Goal: Information Seeking & Learning: Learn about a topic

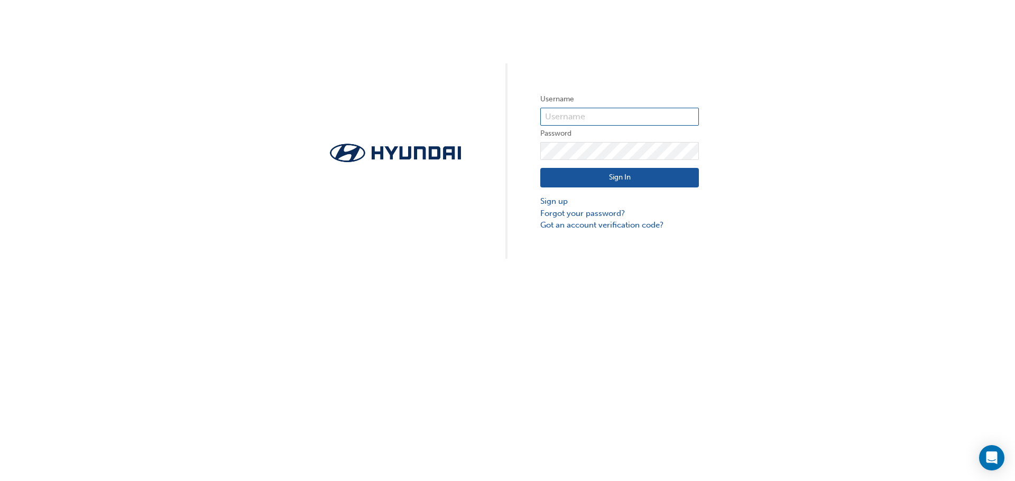
type input "31090"
click at [627, 175] on button "Sign In" at bounding box center [619, 178] width 159 height 20
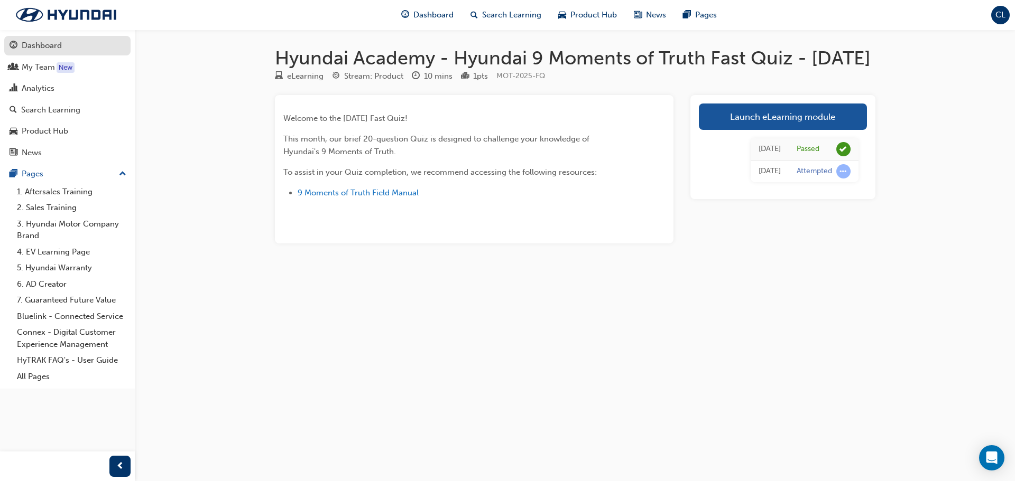
click at [45, 49] on div "Dashboard" at bounding box center [42, 46] width 40 height 12
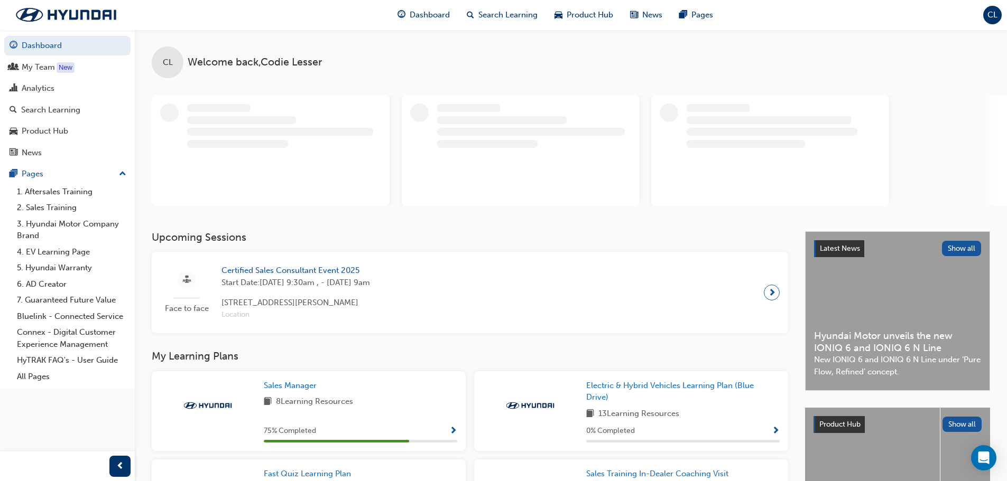
click at [339, 272] on span "Certified Sales Consultant Event 2025" at bounding box center [295, 271] width 149 height 12
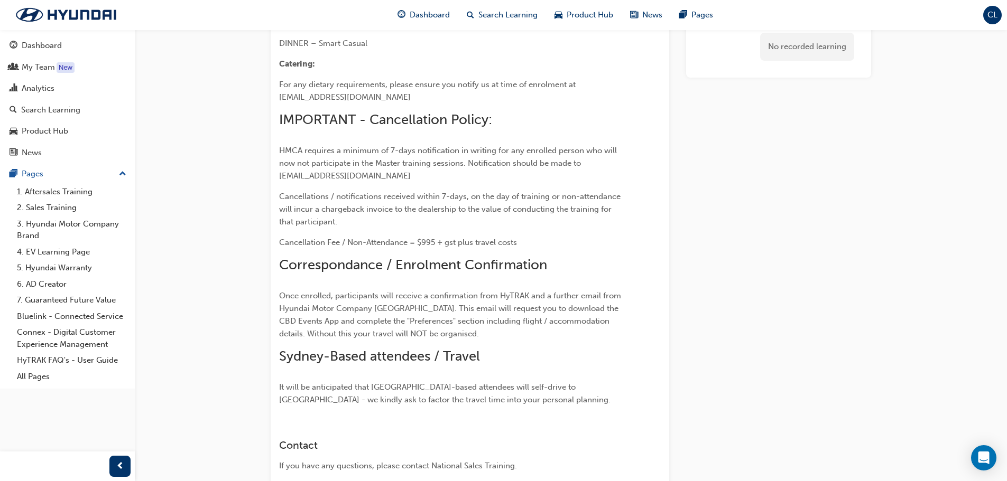
scroll to position [1462, 0]
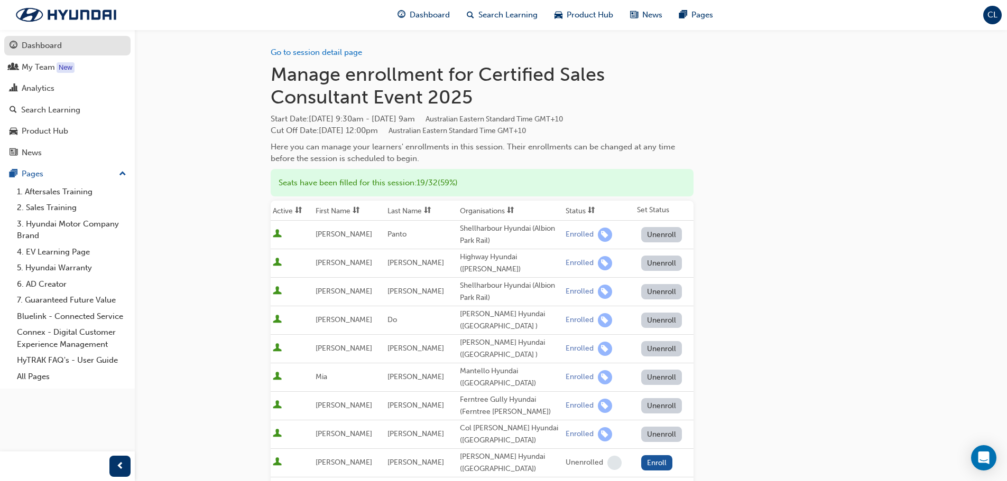
click at [42, 49] on div "Dashboard" at bounding box center [42, 46] width 40 height 12
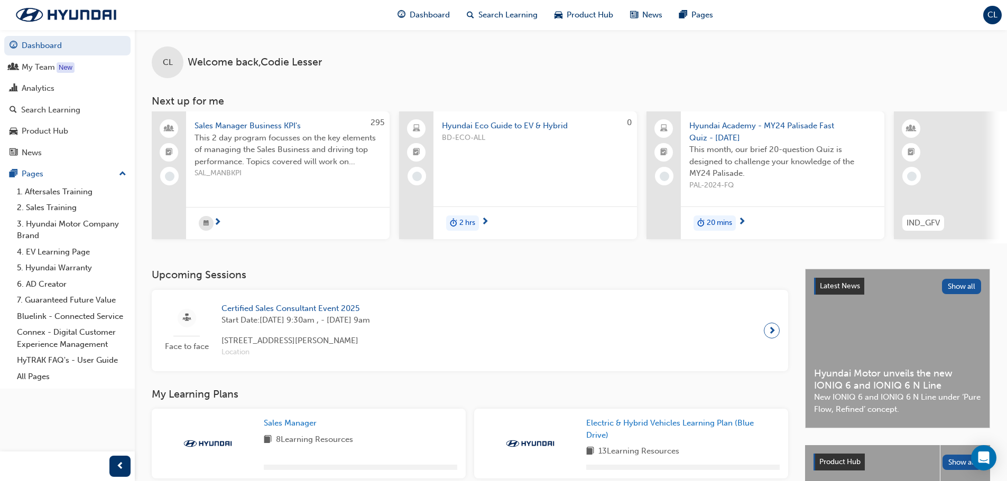
scroll to position [247, 0]
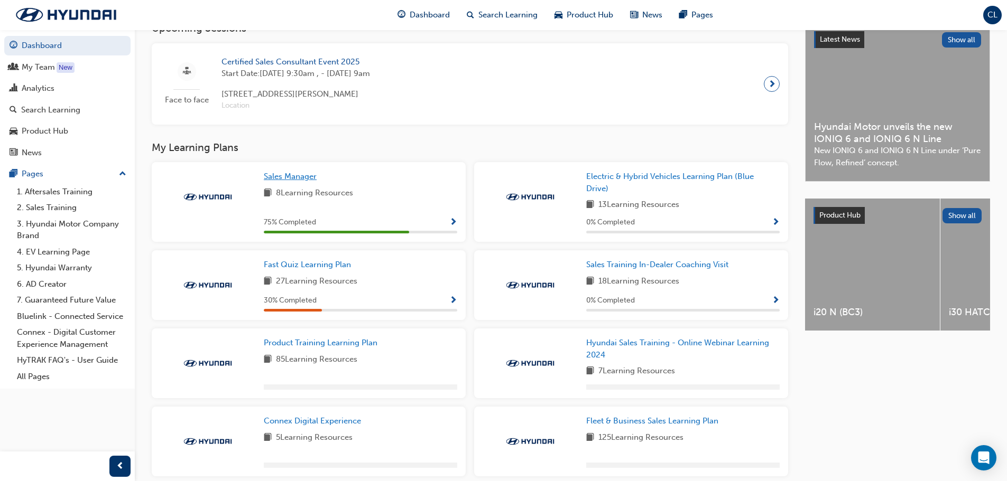
click at [297, 178] on span "Sales Manager" at bounding box center [290, 177] width 53 height 10
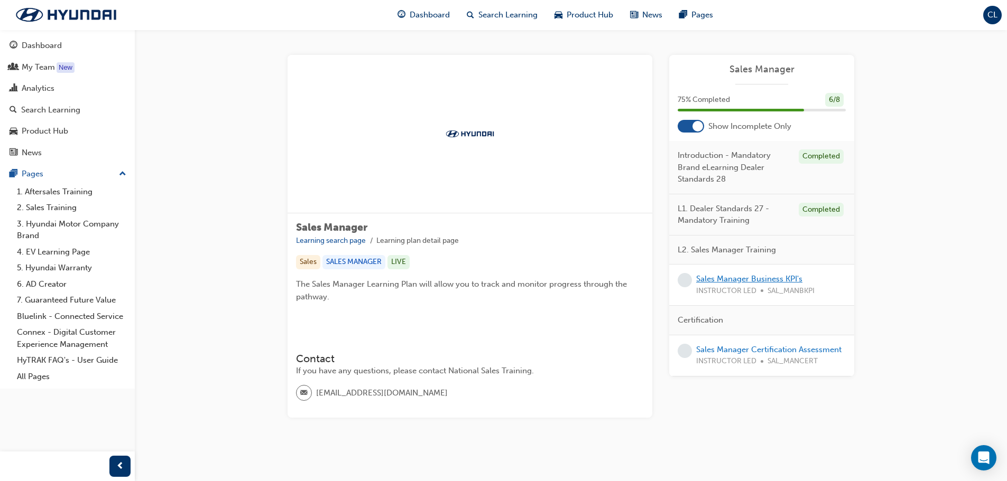
click at [756, 279] on link "Sales Manager Business KPI's" at bounding box center [749, 279] width 106 height 10
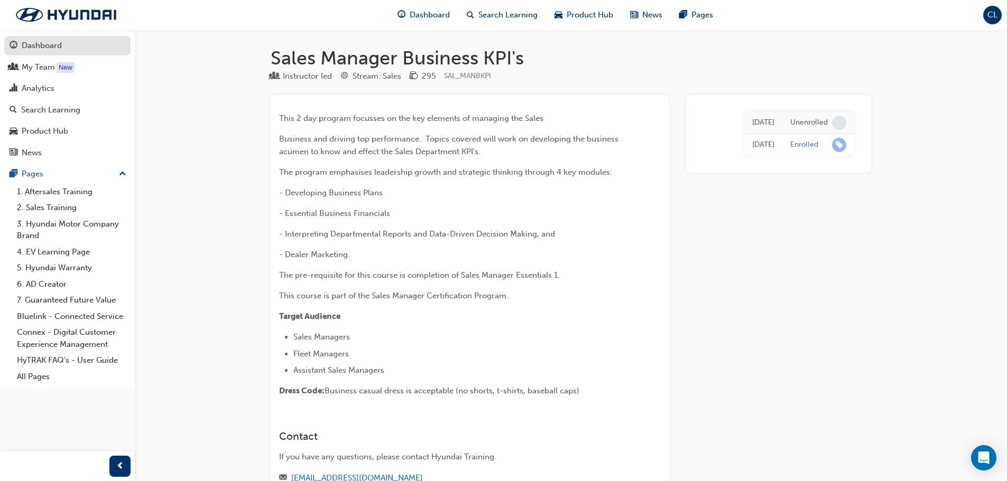
click at [41, 45] on div "Dashboard" at bounding box center [42, 46] width 40 height 12
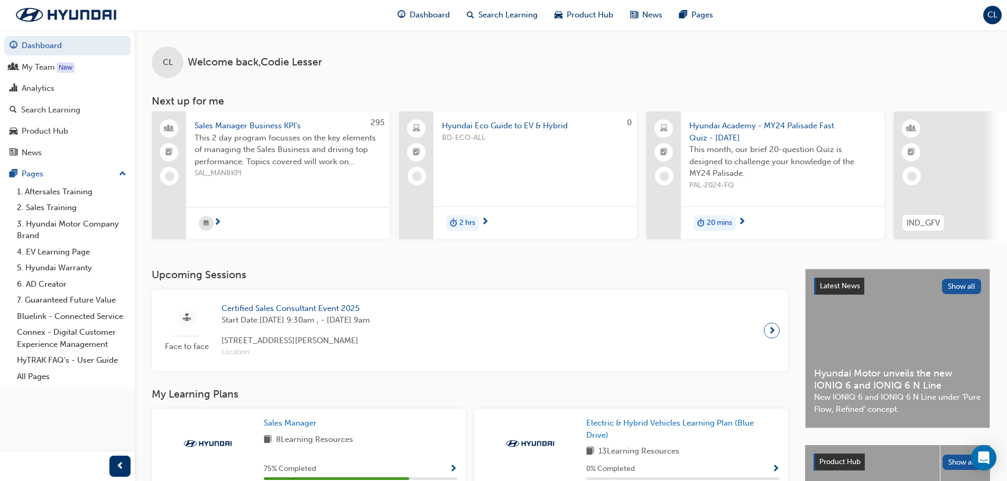
scroll to position [247, 0]
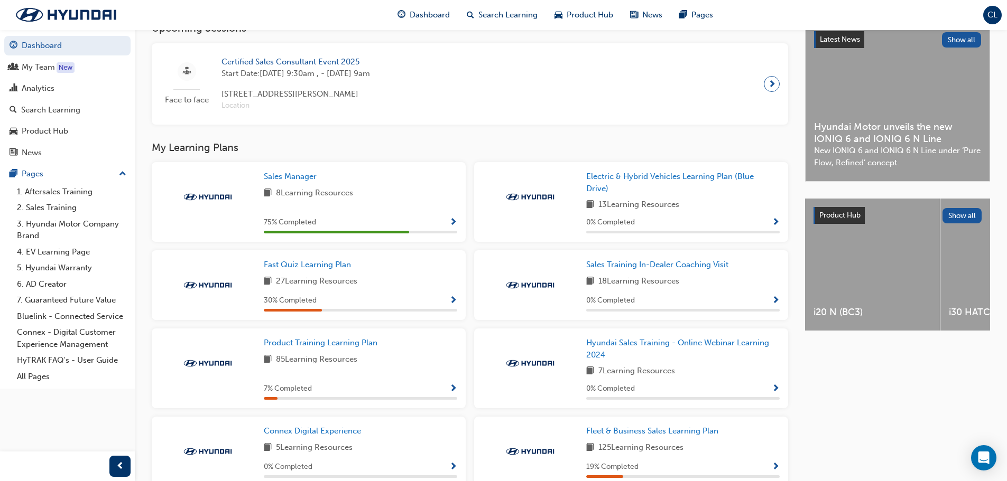
click at [447, 307] on div "30 % Completed" at bounding box center [360, 300] width 193 height 13
click at [330, 270] on span "Fast Quiz Learning Plan" at bounding box center [307, 265] width 87 height 10
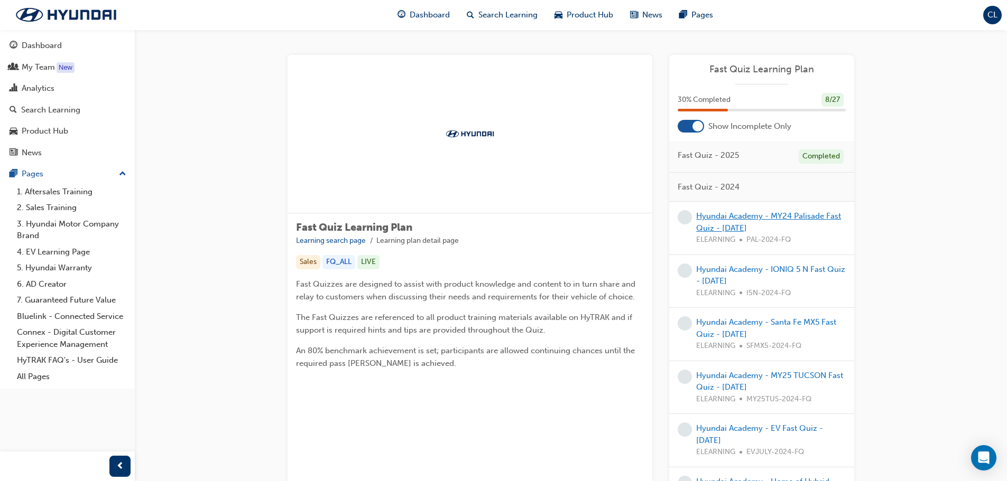
click at [794, 215] on link "Hyundai Academy - MY24 Palisade Fast Quiz - [DATE]" at bounding box center [768, 222] width 145 height 22
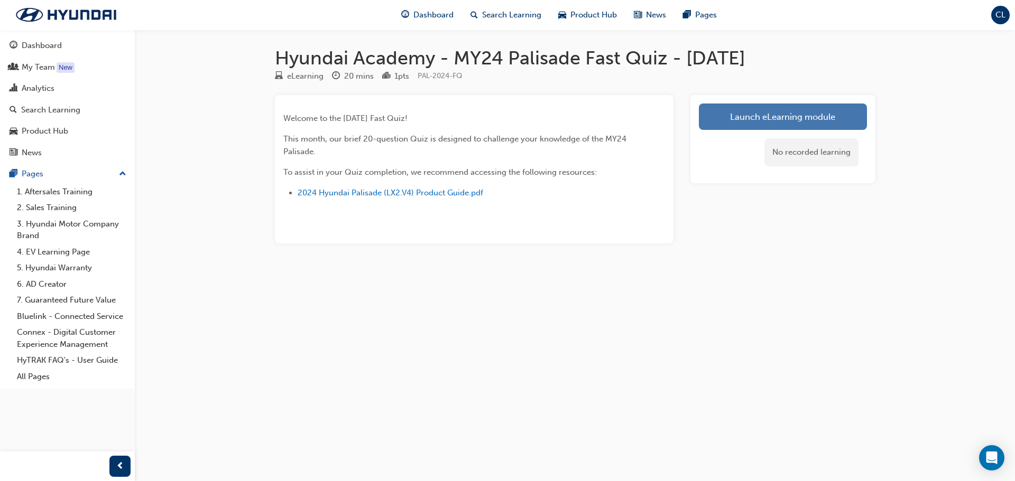
click at [746, 116] on link "Launch eLearning module" at bounding box center [783, 117] width 168 height 26
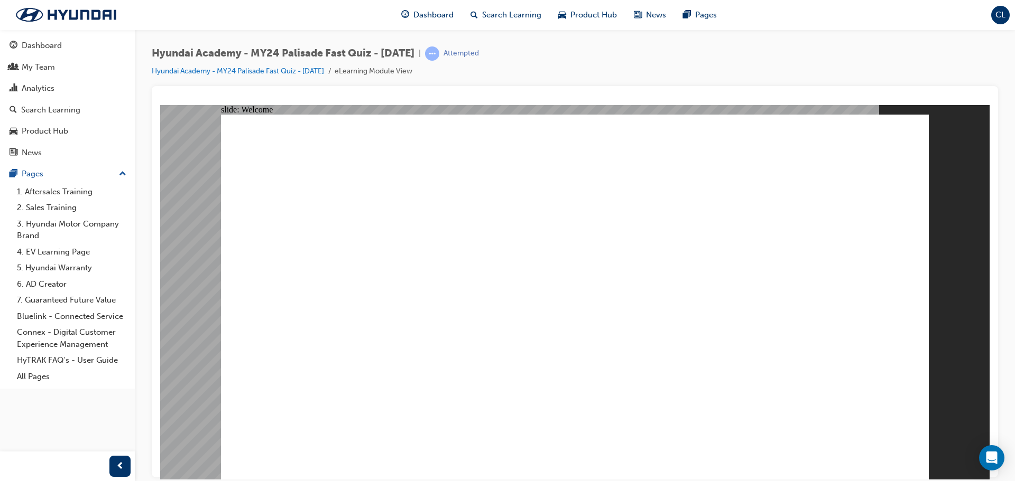
radio input "true"
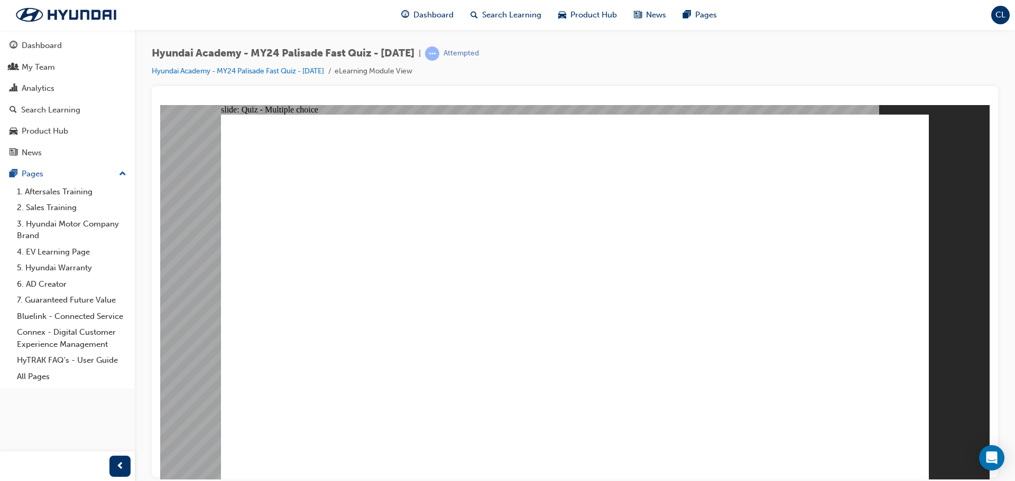
radio input "true"
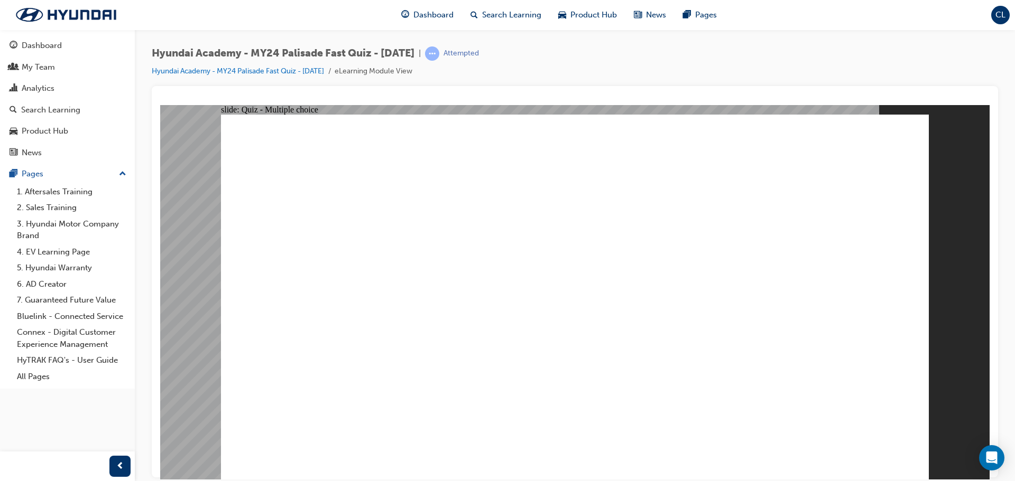
radio input "true"
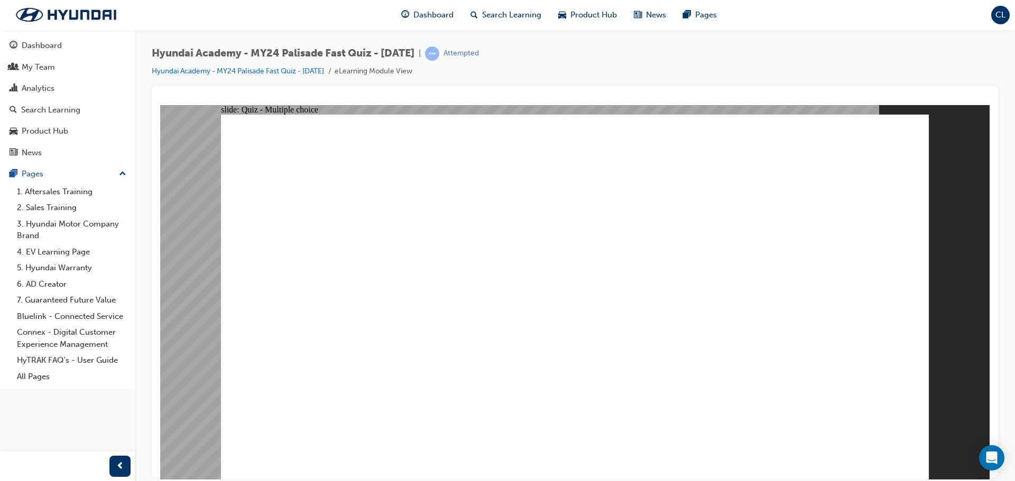
radio input "true"
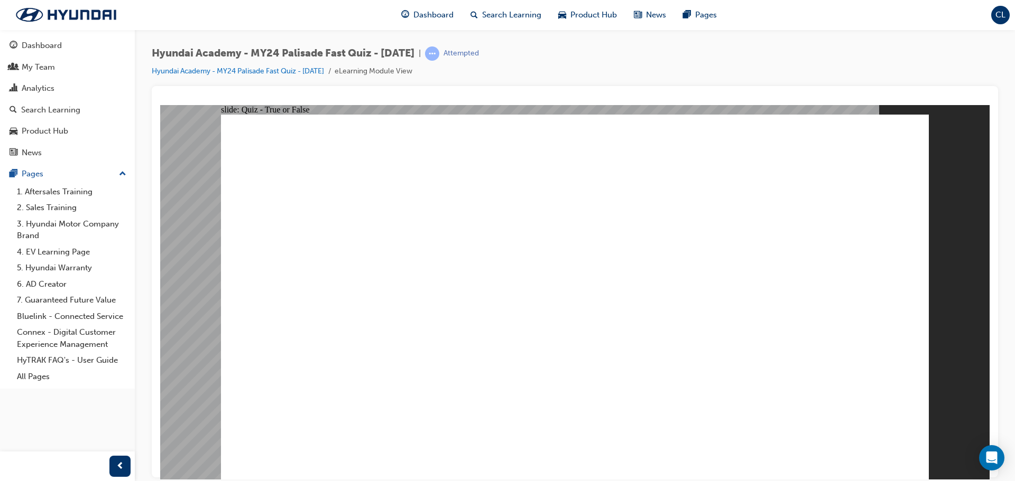
radio input "true"
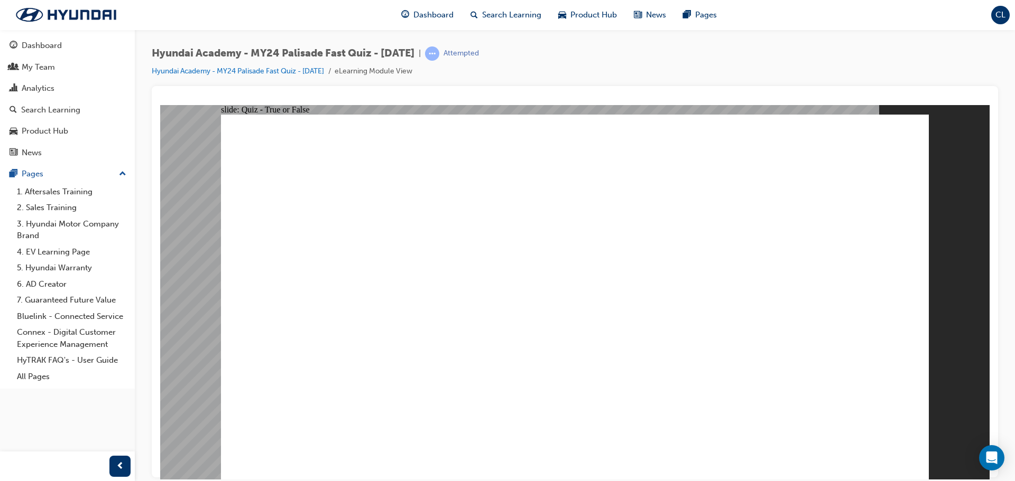
radio input "true"
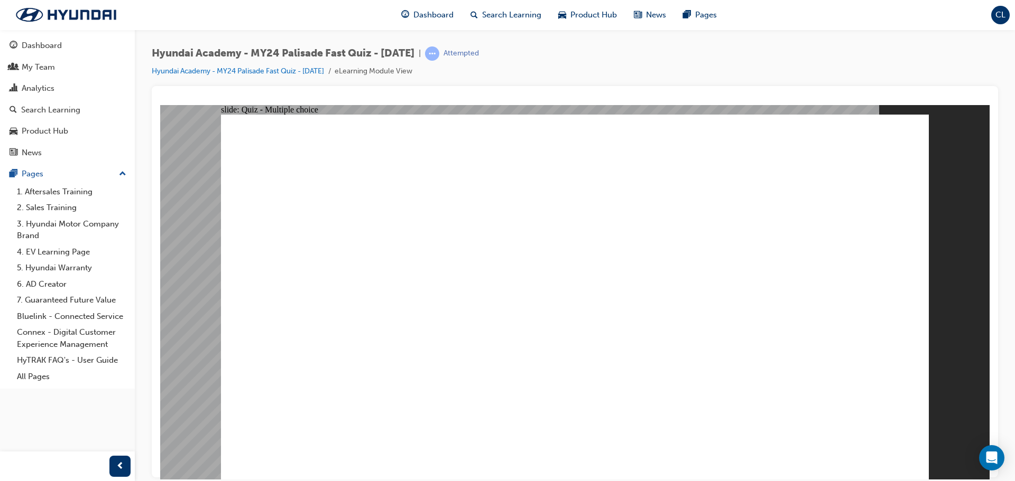
radio input "true"
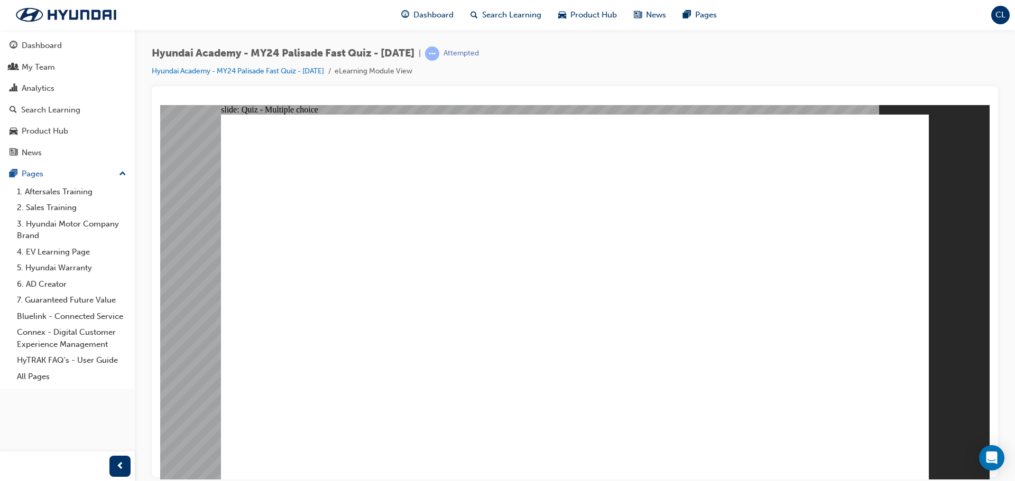
radio input "true"
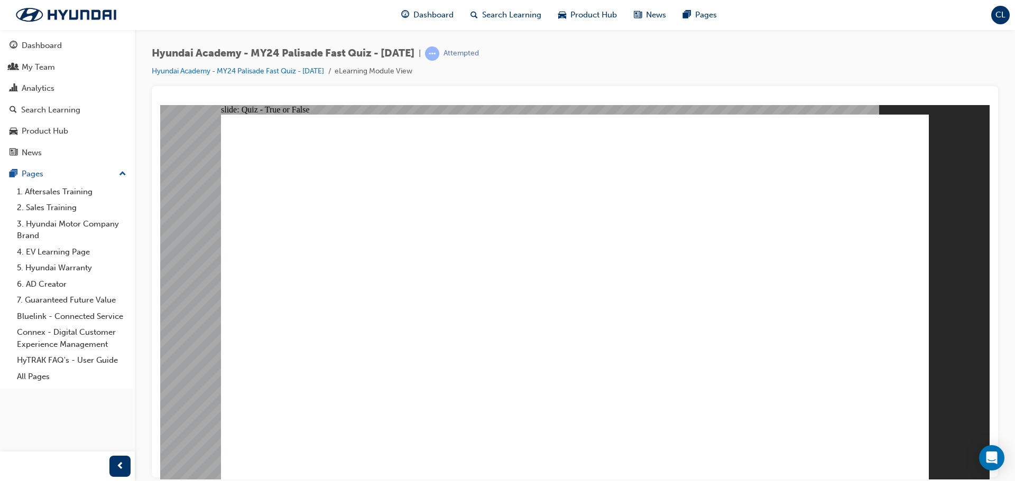
radio input "true"
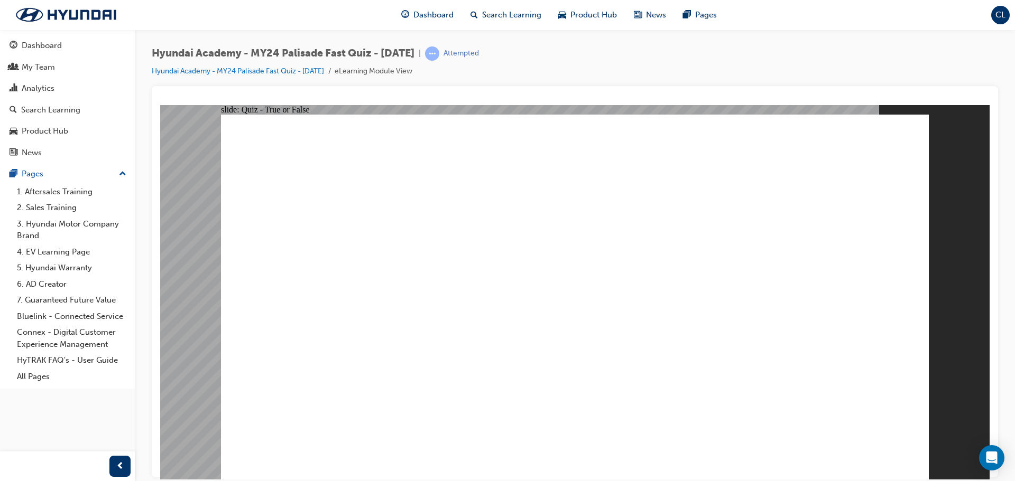
radio input "true"
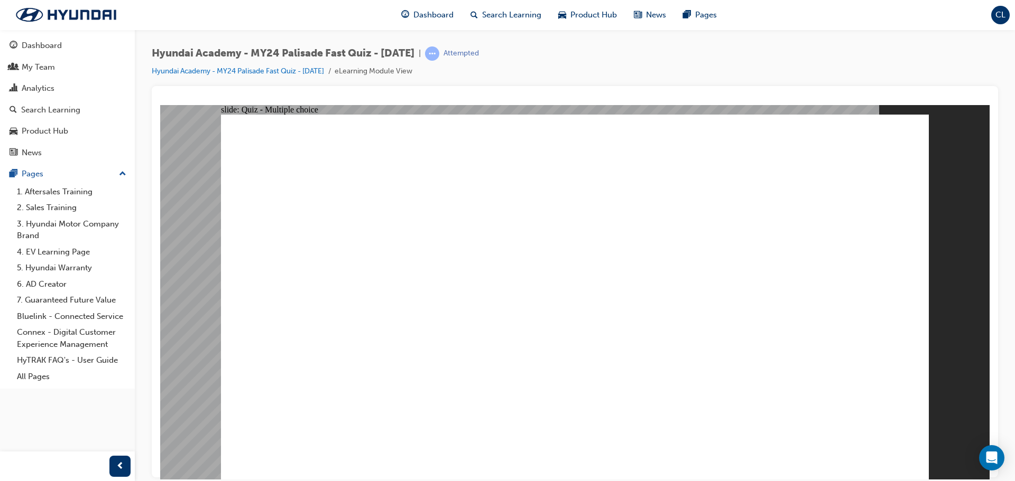
radio input "true"
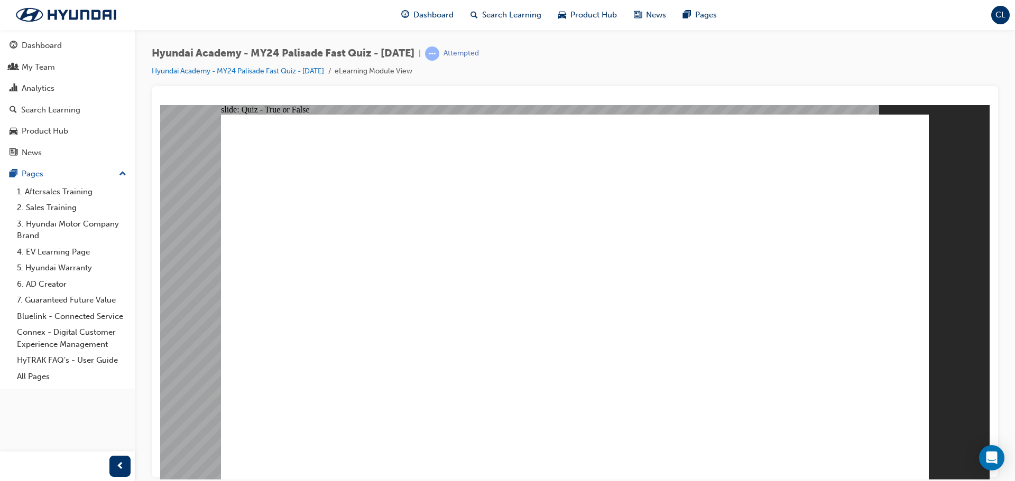
radio input "true"
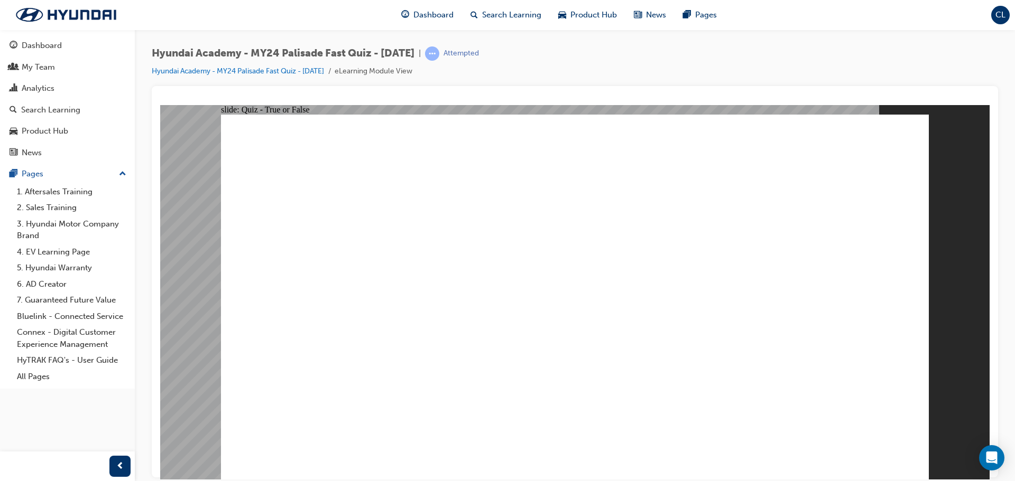
radio input "true"
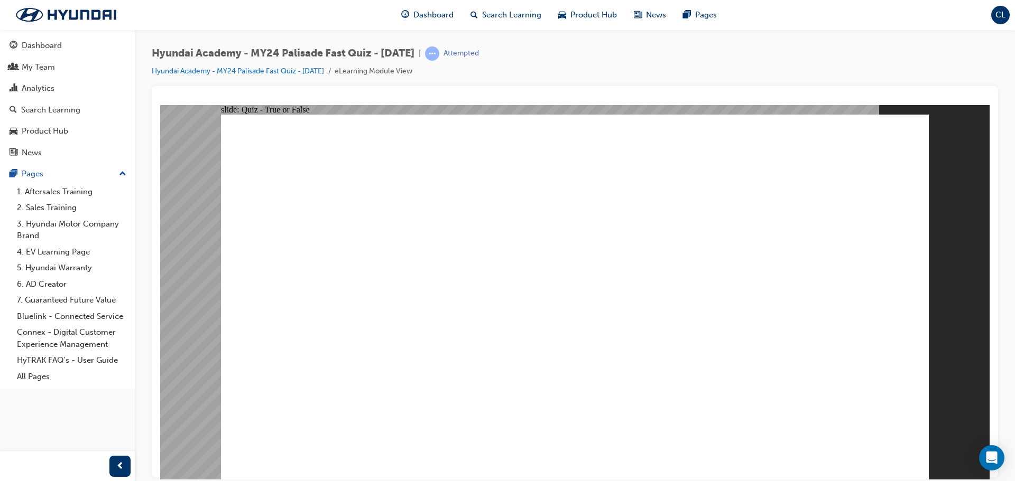
radio input "true"
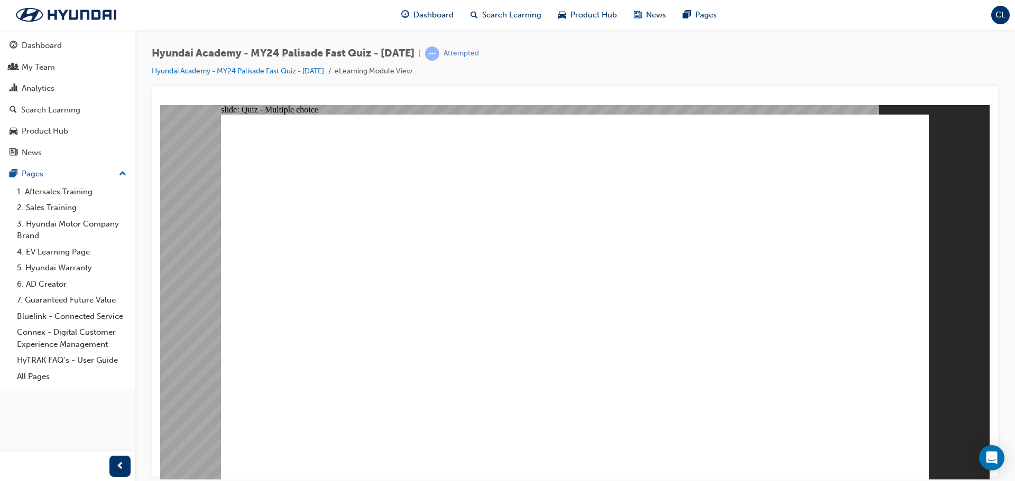
radio input "true"
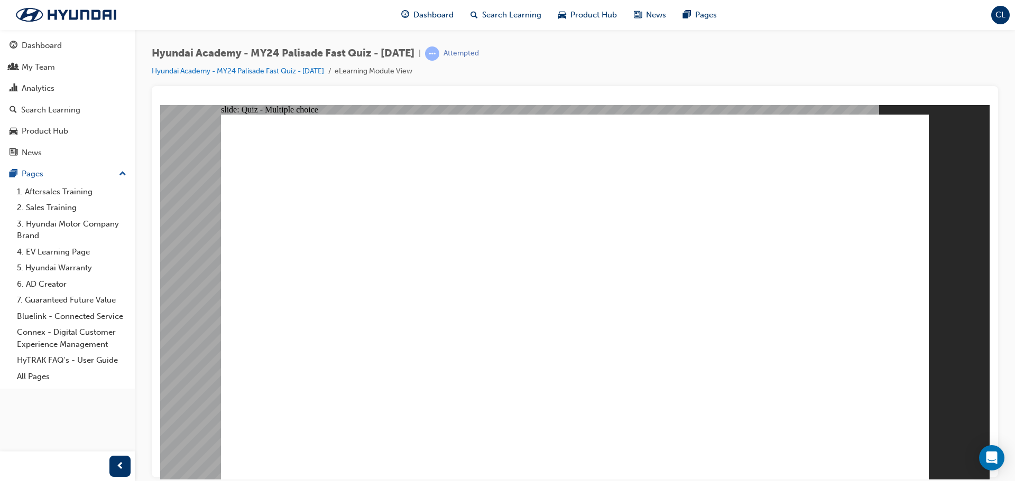
radio input "true"
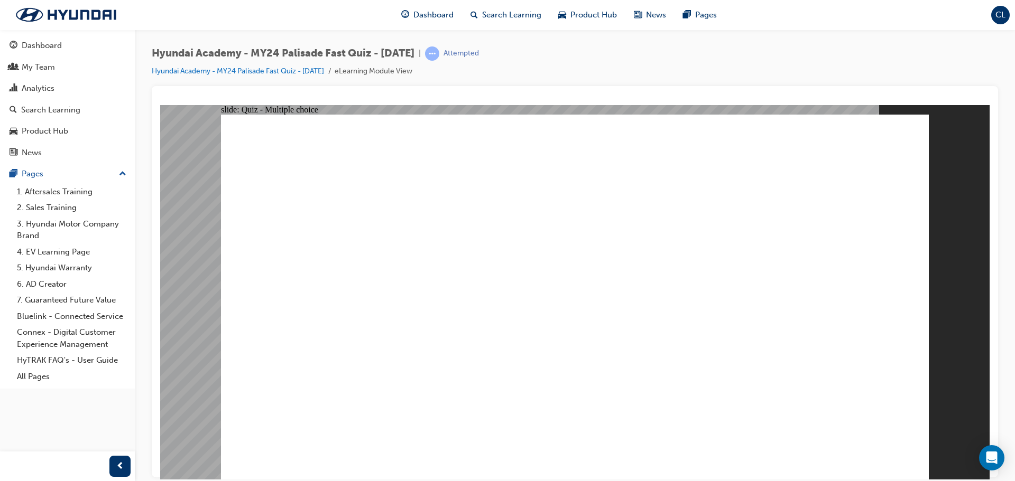
radio input "false"
radio input "true"
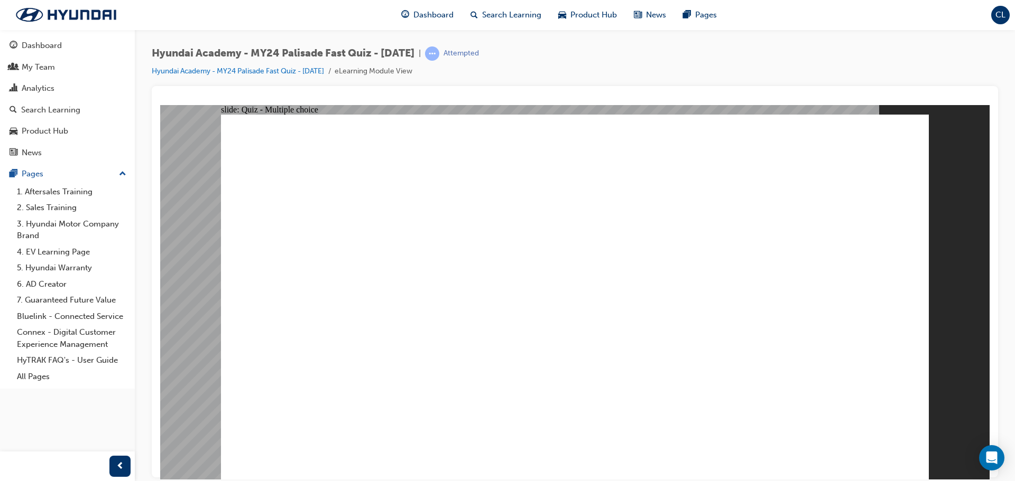
radio input "true"
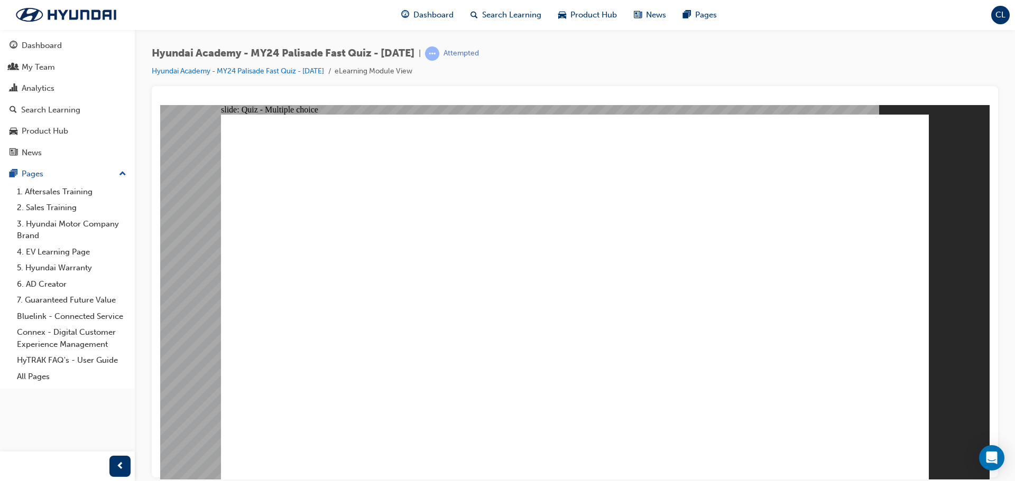
radio input "true"
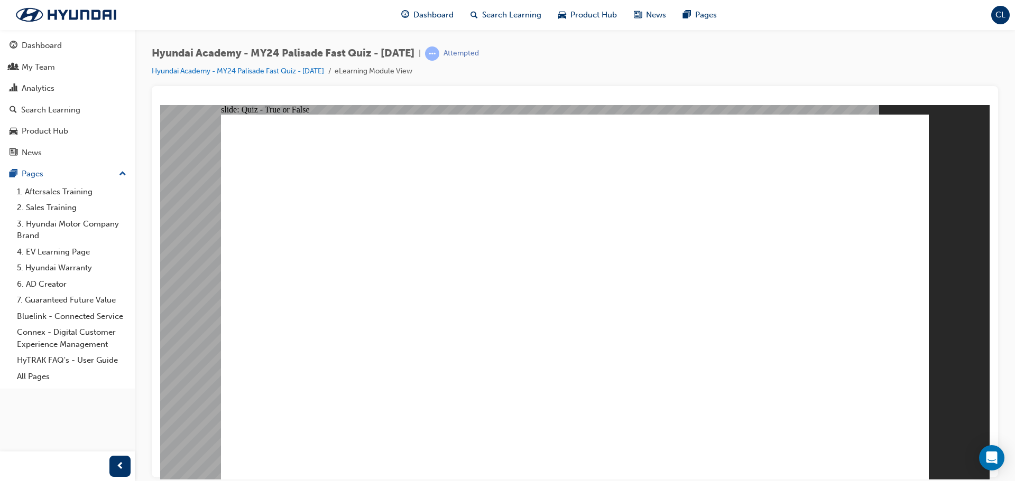
radio input "true"
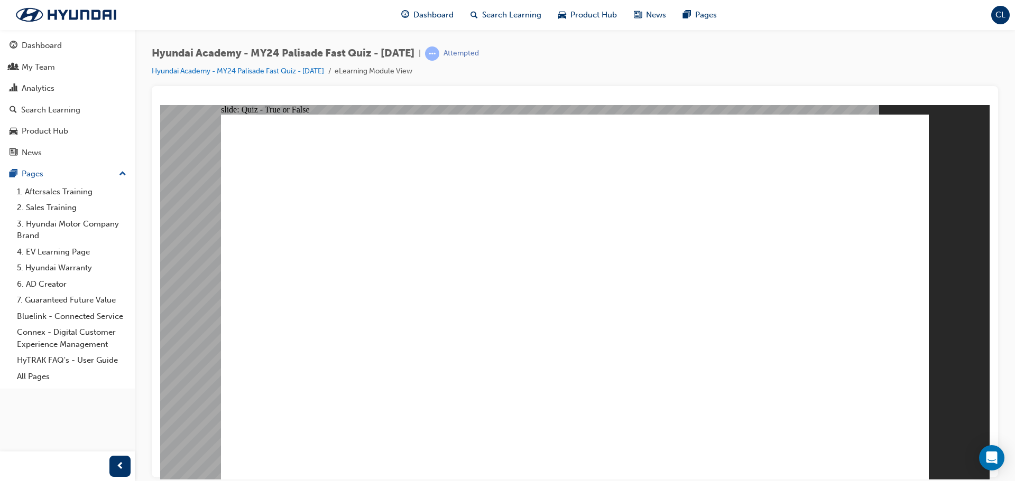
radio input "true"
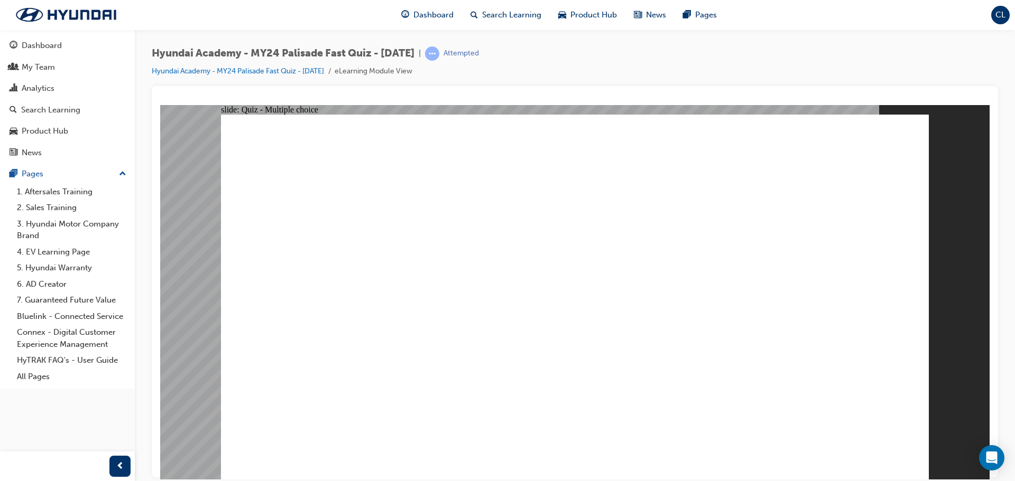
radio input "true"
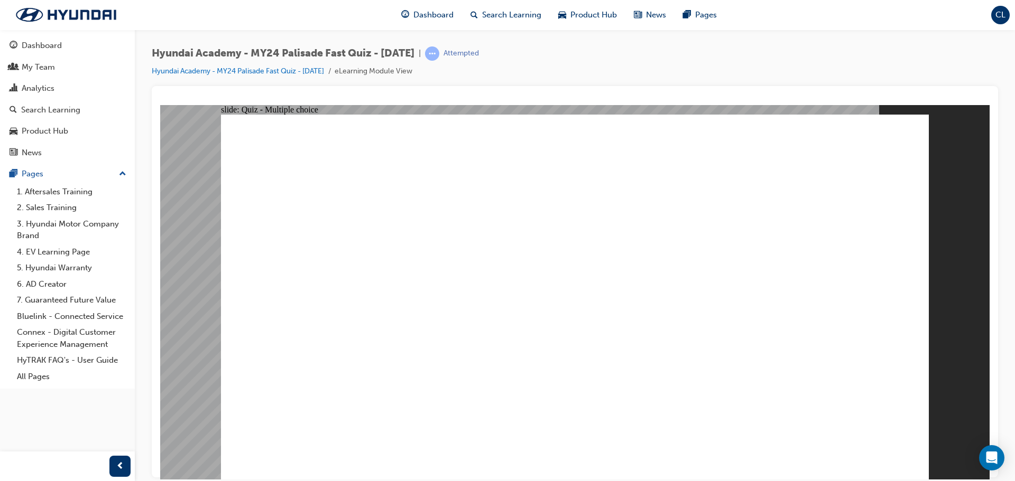
radio input "true"
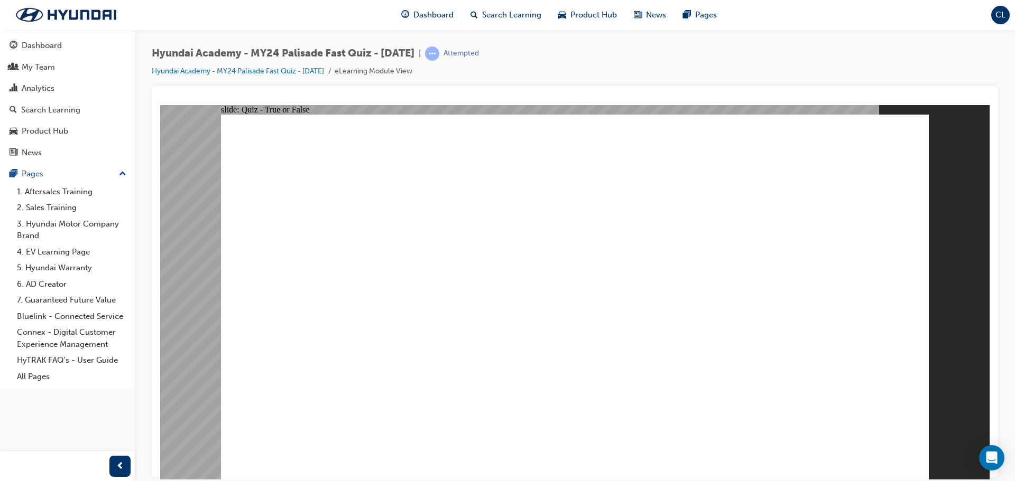
radio input "true"
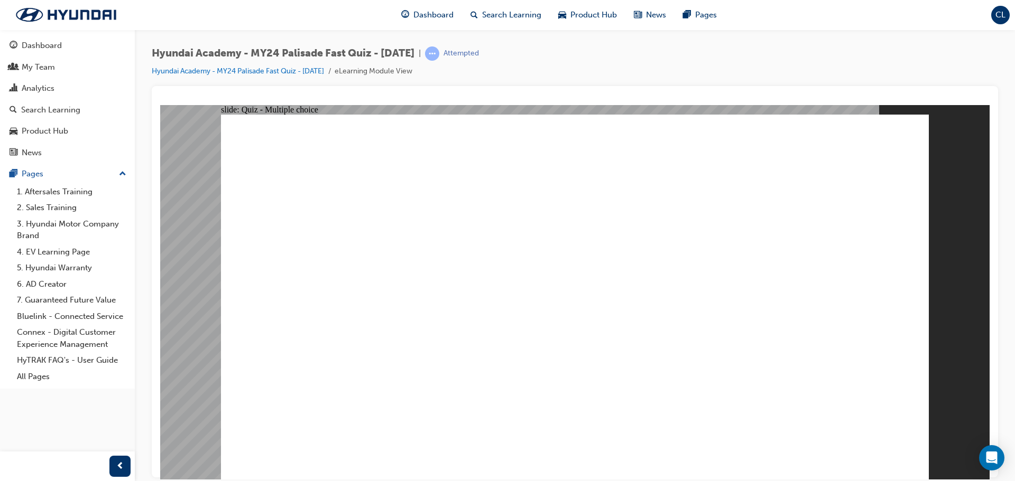
radio input "true"
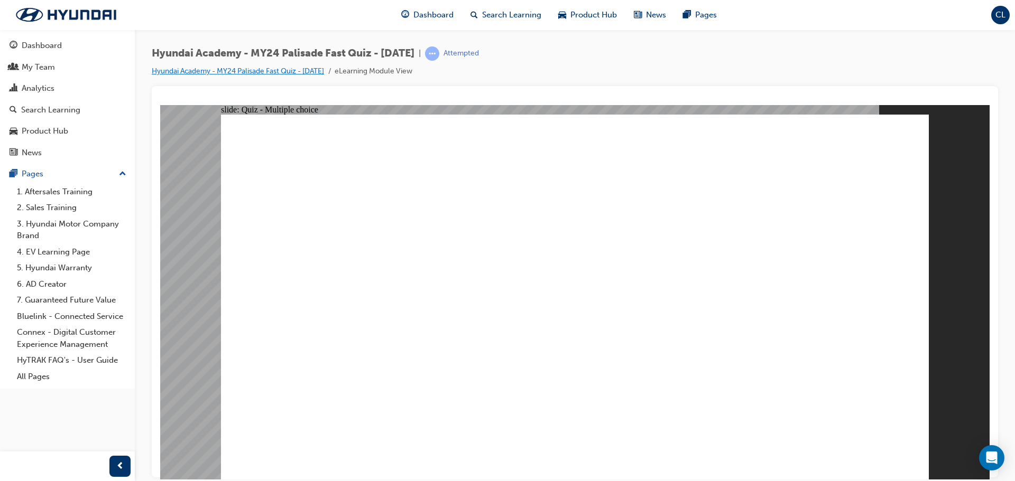
click at [324, 71] on link "Hyundai Academy - MY24 Palisade Fast Quiz - [DATE]" at bounding box center [238, 71] width 172 height 9
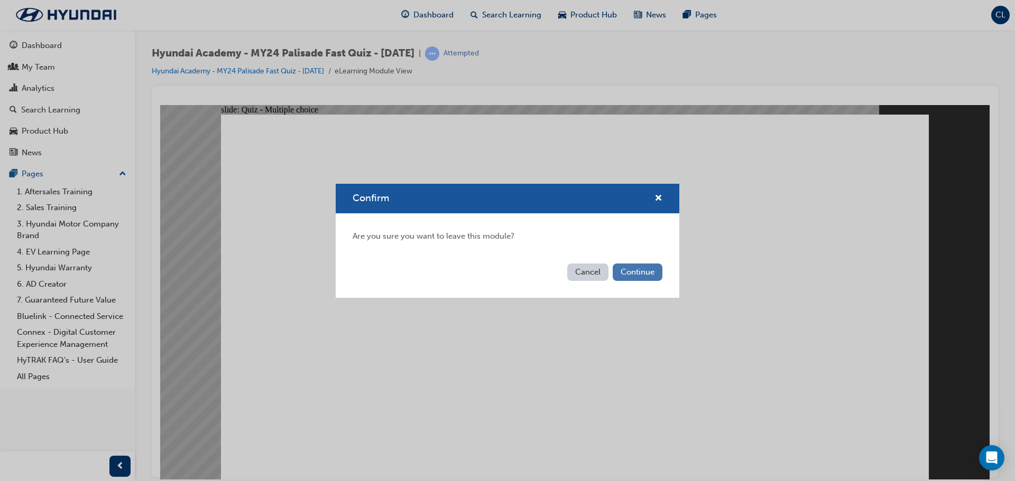
click at [647, 273] on button "Continue" at bounding box center [638, 272] width 50 height 17
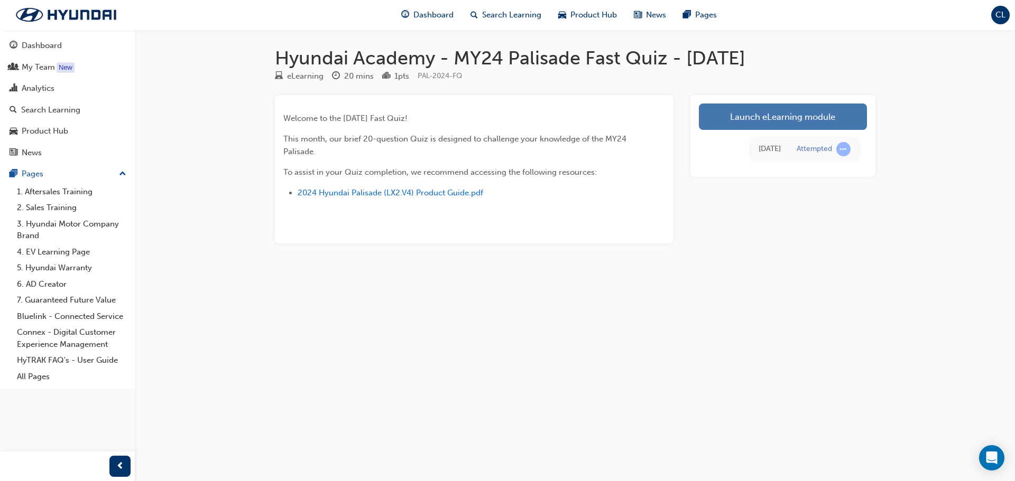
click at [785, 116] on link "Launch eLearning module" at bounding box center [783, 117] width 168 height 26
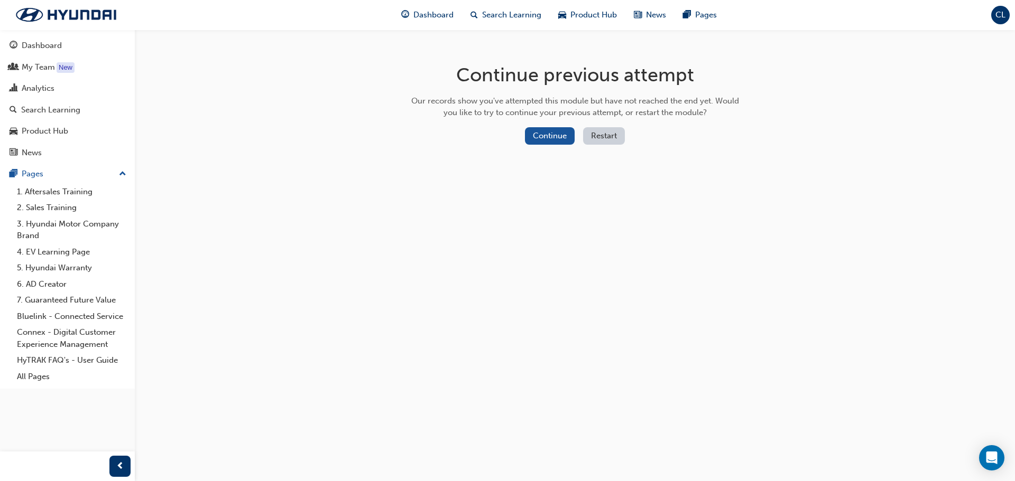
click at [612, 133] on button "Restart" at bounding box center [604, 135] width 42 height 17
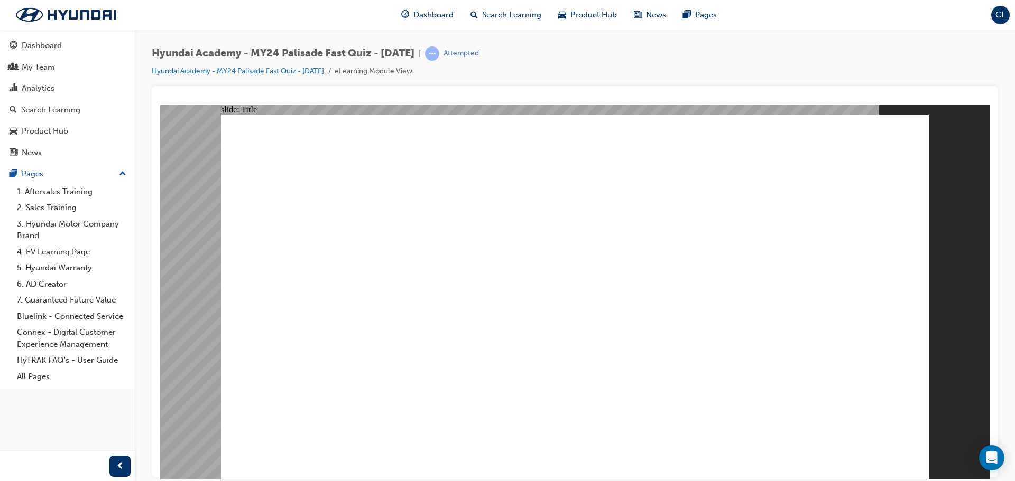
click at [160, 105] on image at bounding box center [160, 105] width 0 height 0
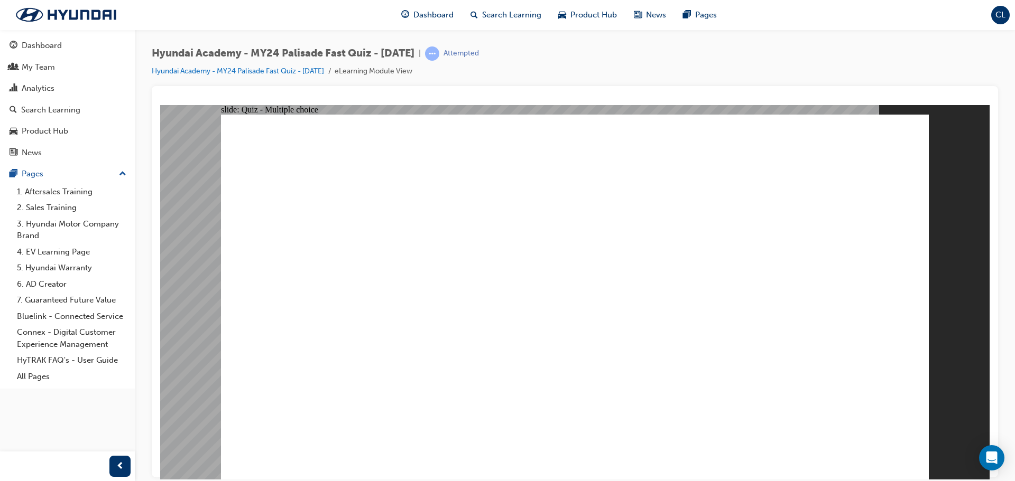
radio input "true"
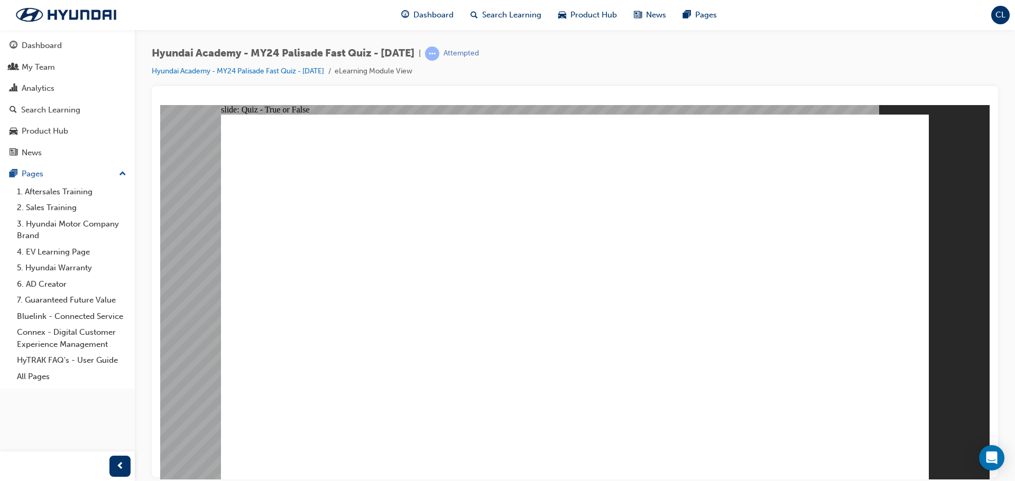
radio input "true"
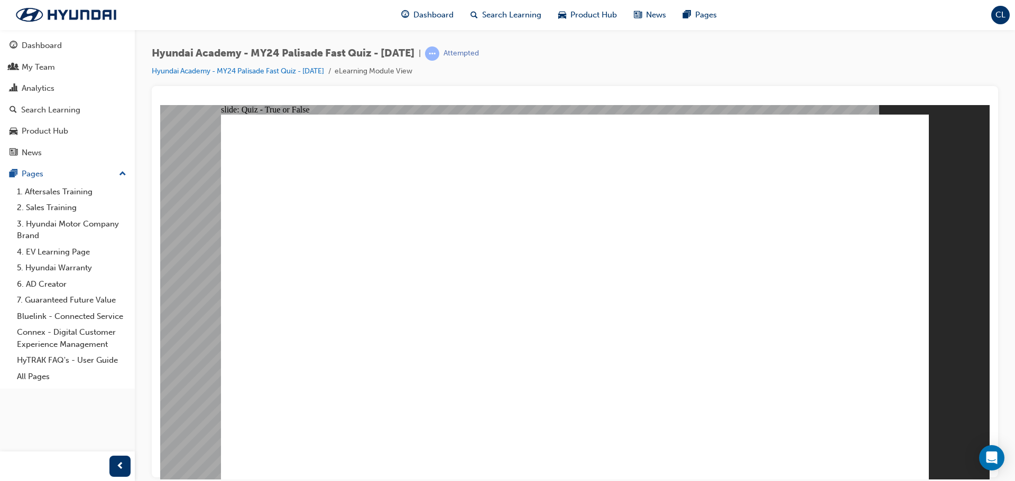
radio input "true"
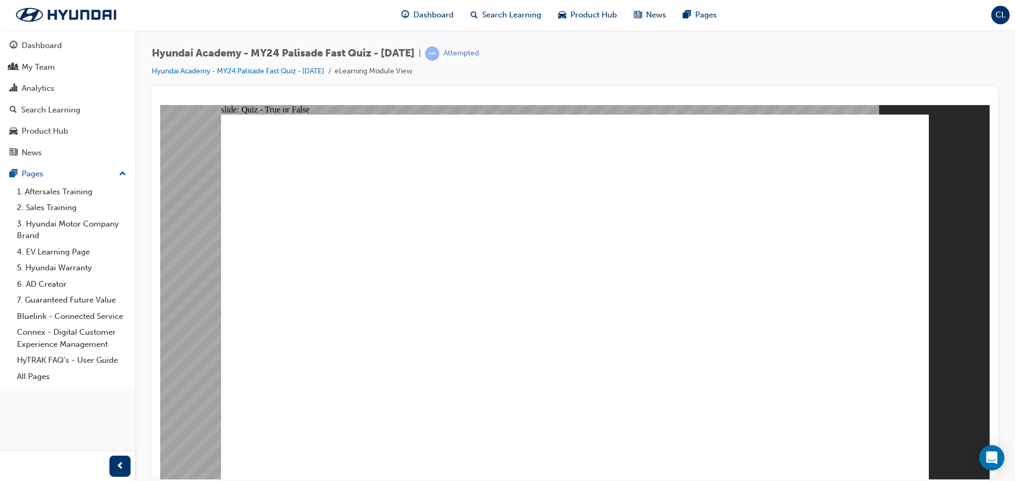
radio input "true"
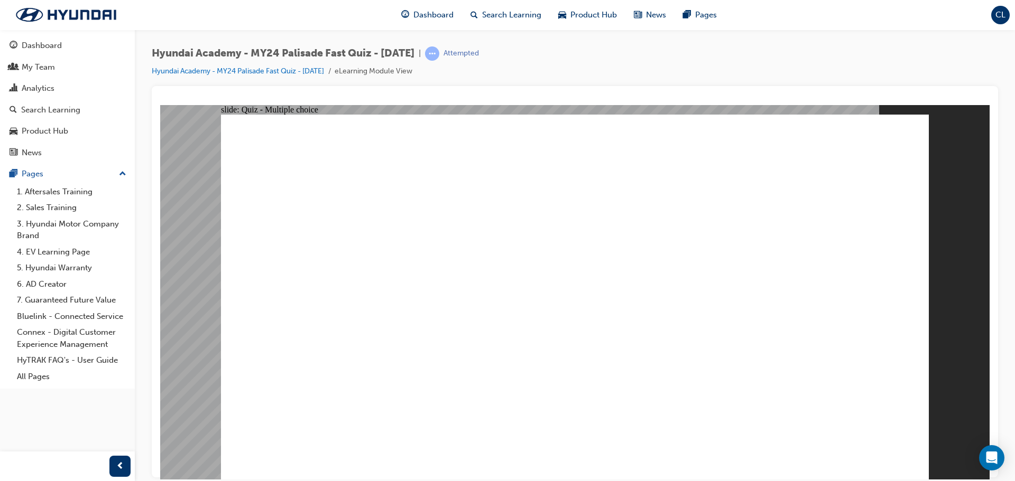
radio input "true"
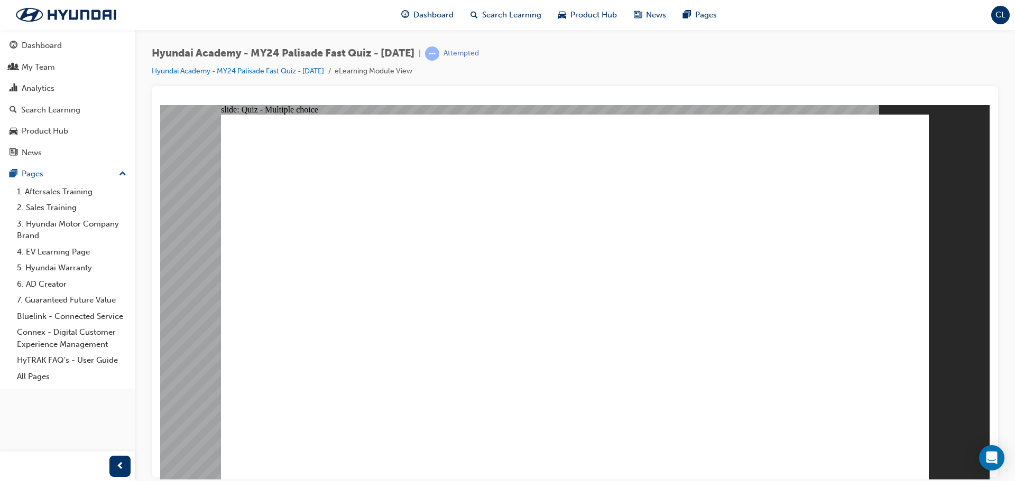
radio input "true"
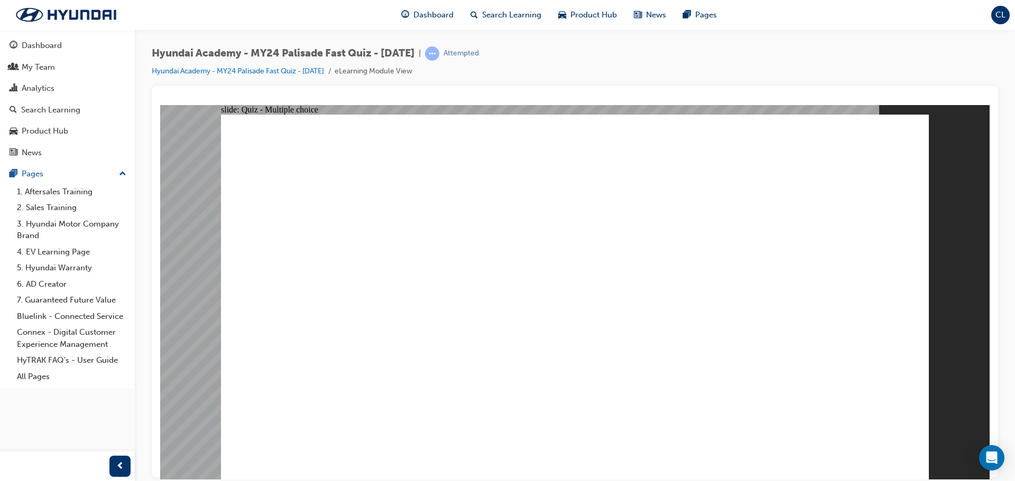
radio input "true"
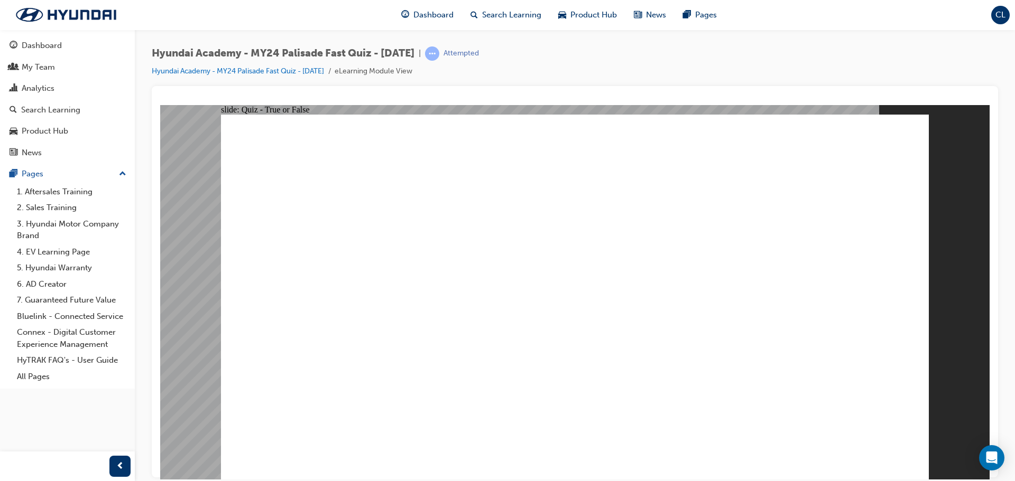
radio input "true"
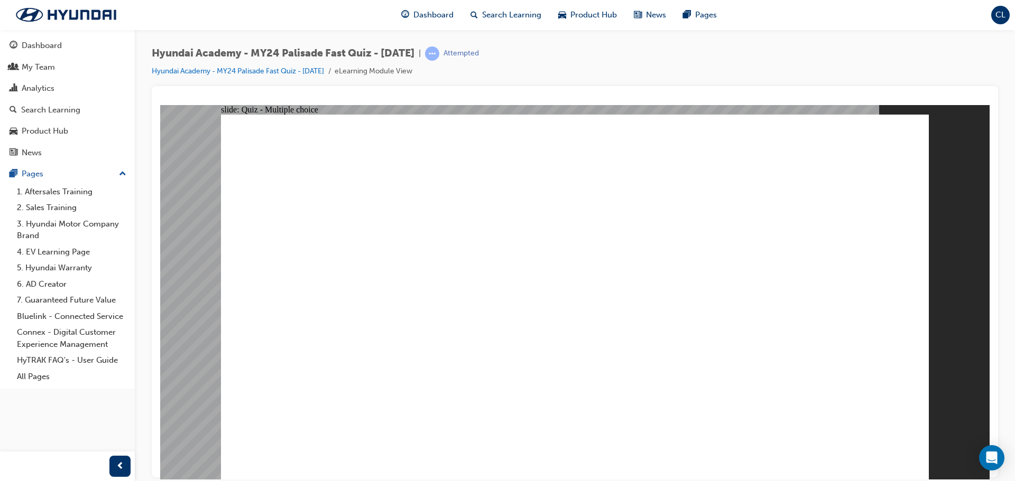
radio input "true"
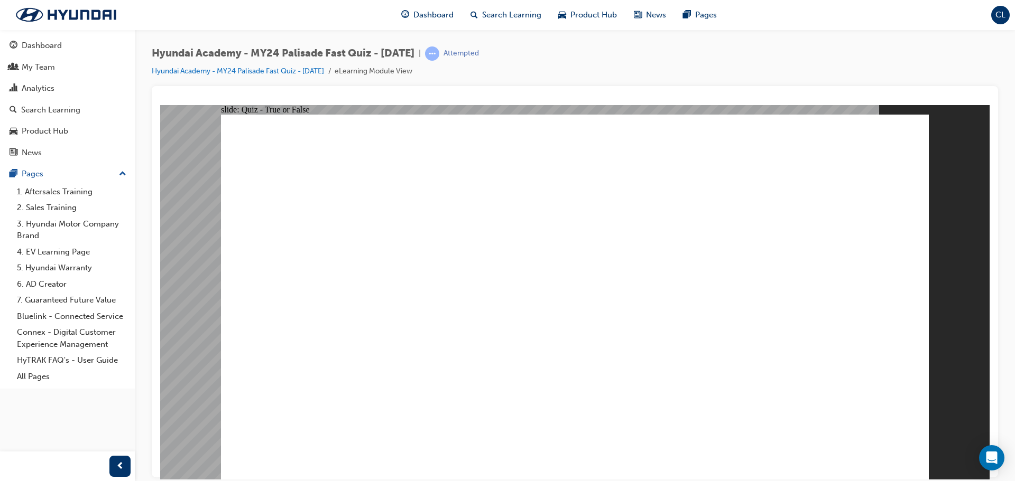
radio input "true"
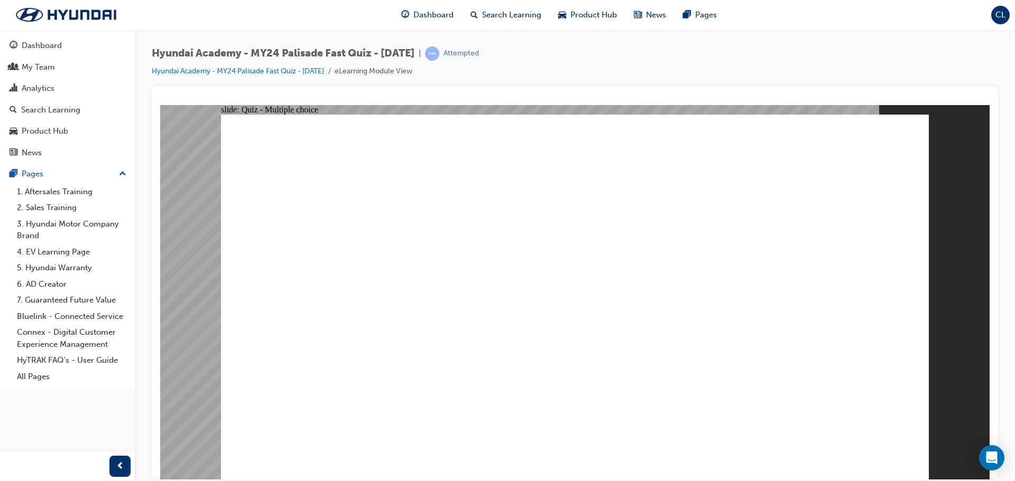
radio input "true"
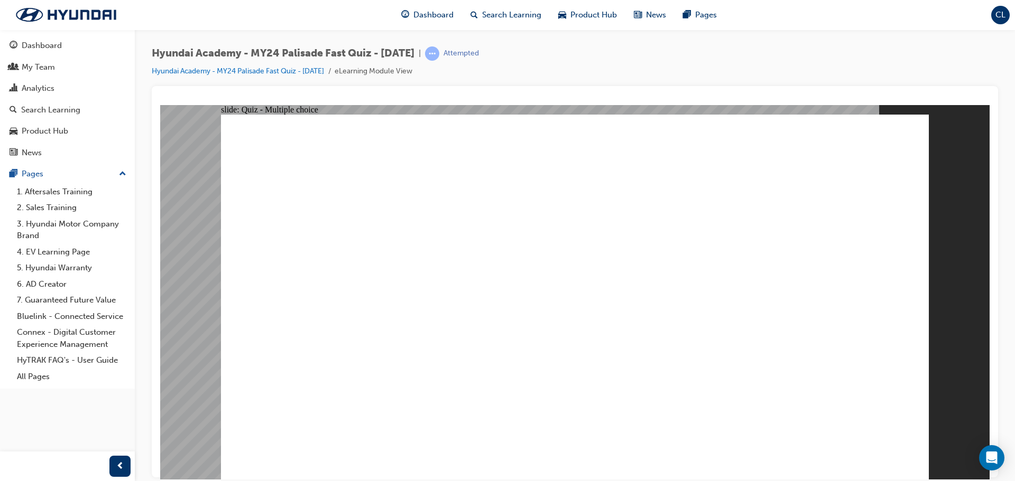
radio input "true"
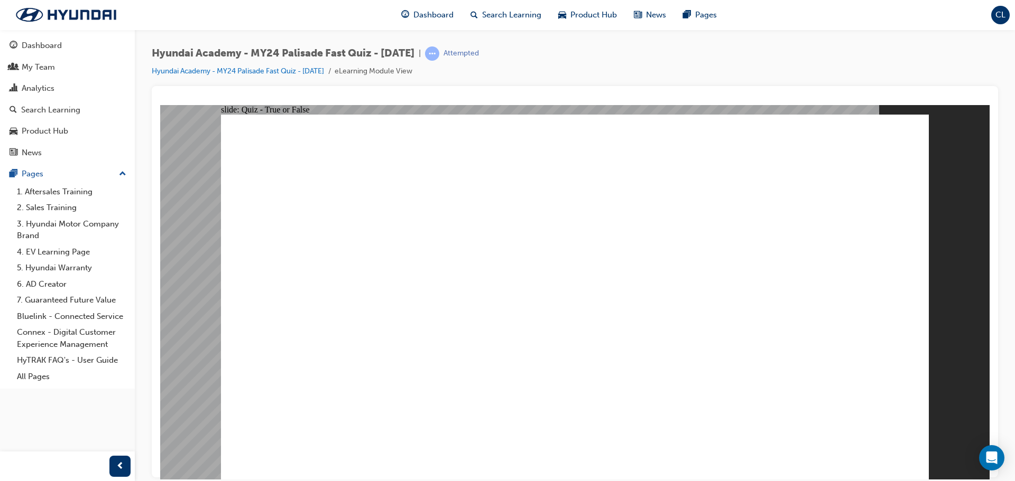
radio input "true"
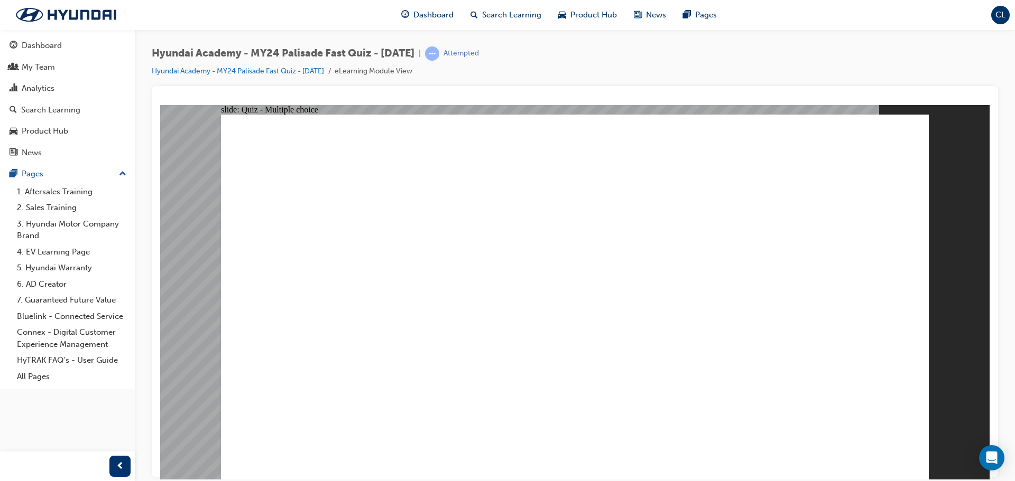
radio input "true"
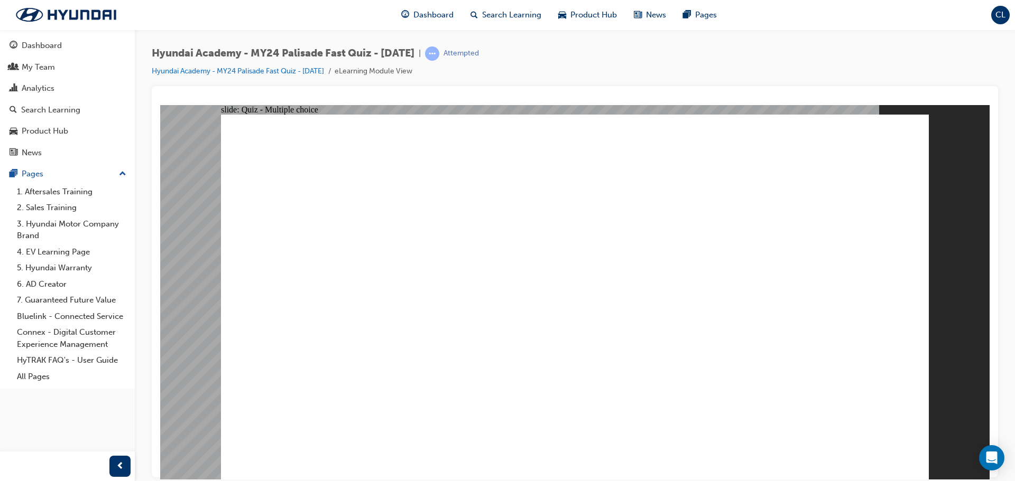
radio input "true"
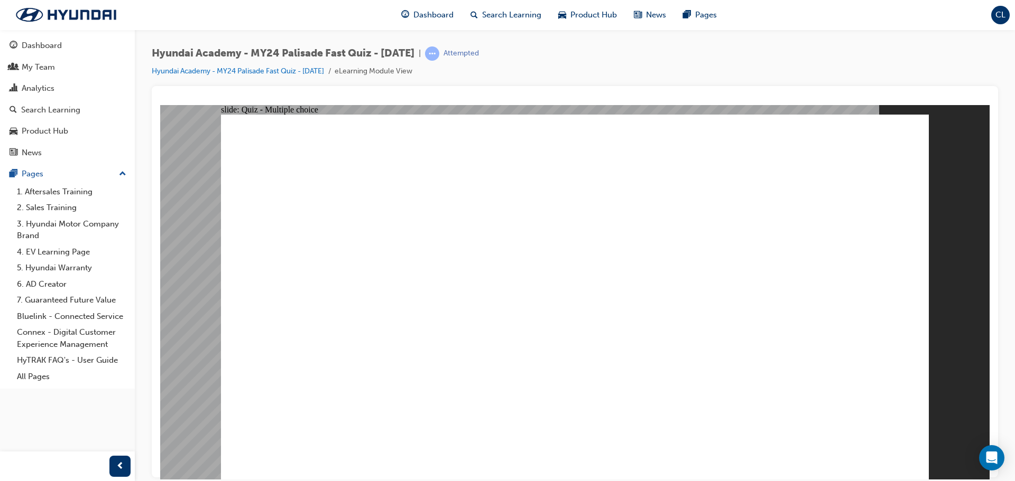
radio input "true"
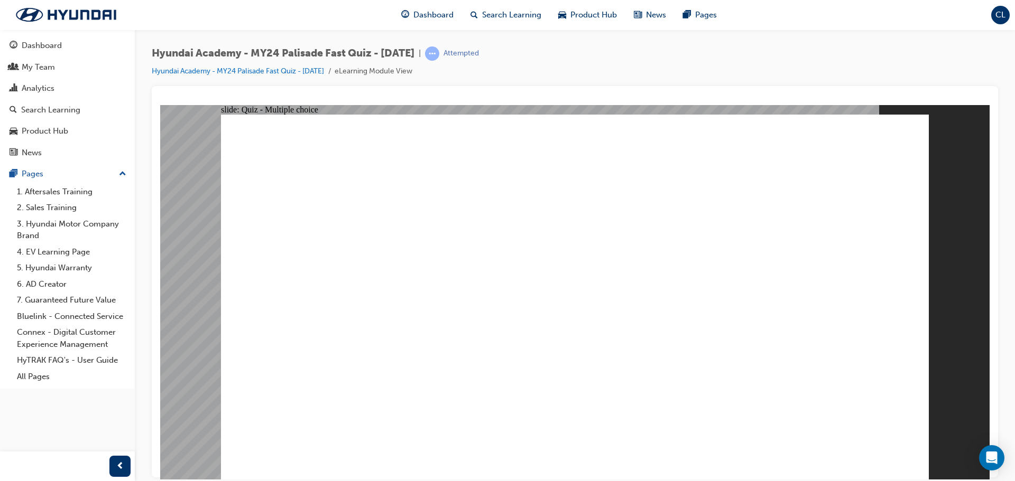
radio input "true"
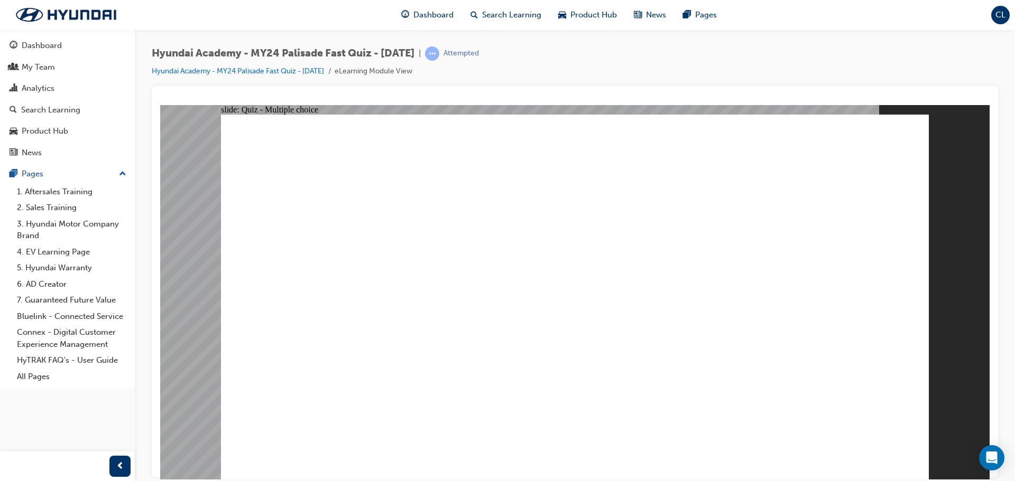
radio input "true"
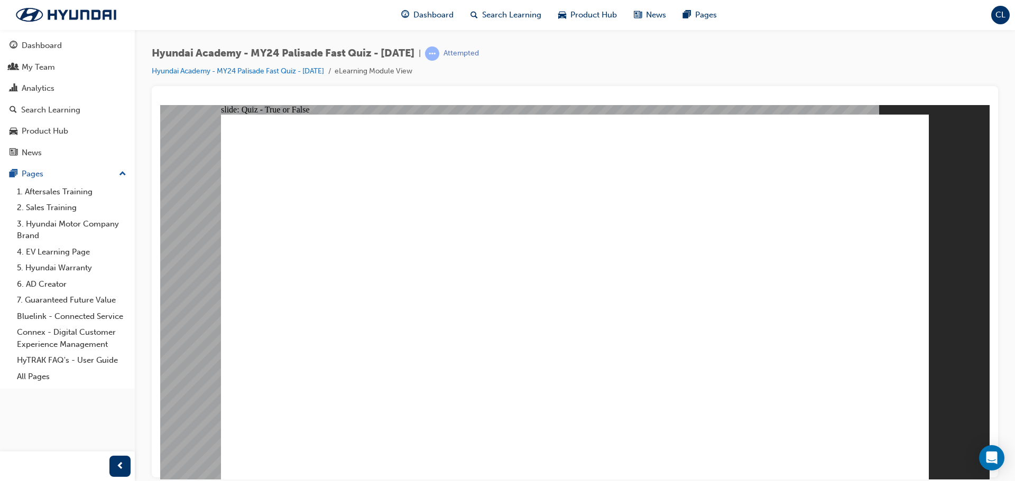
radio input "true"
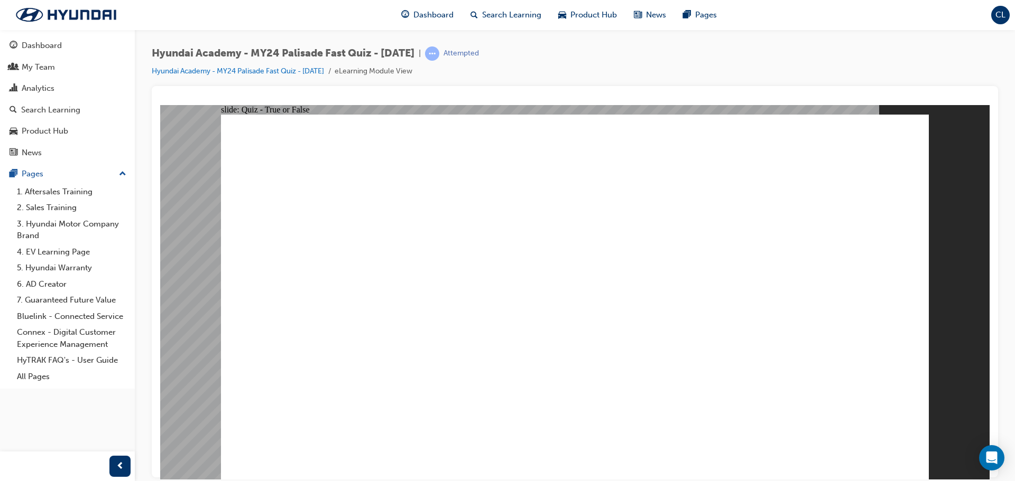
radio input "true"
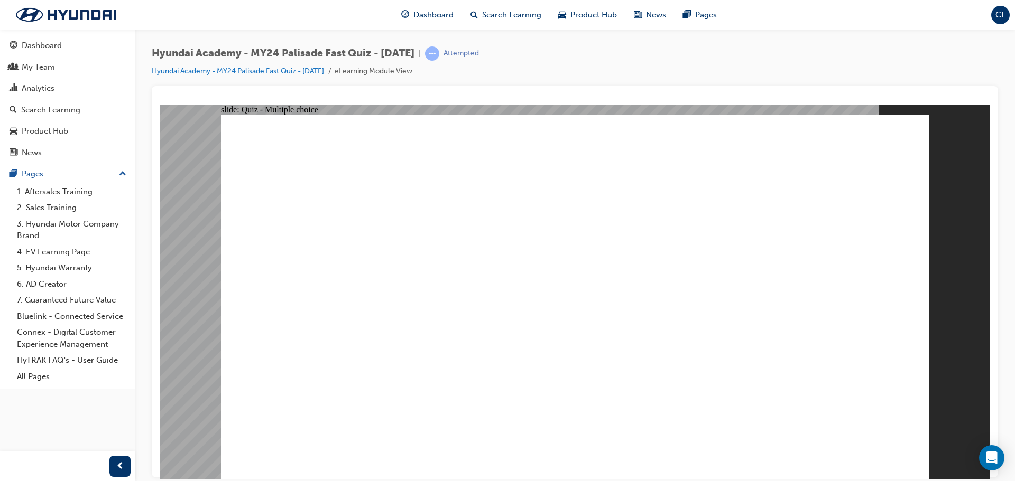
radio input "true"
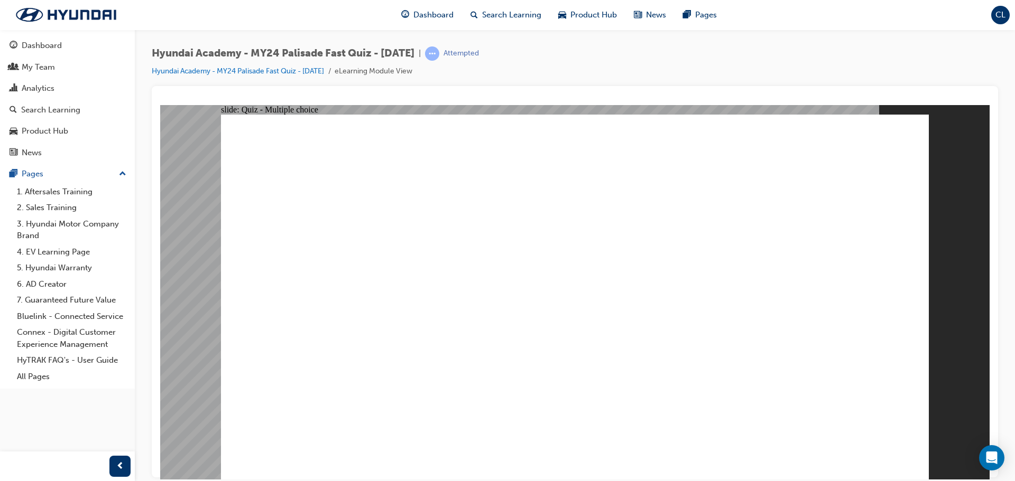
radio input "false"
radio input "true"
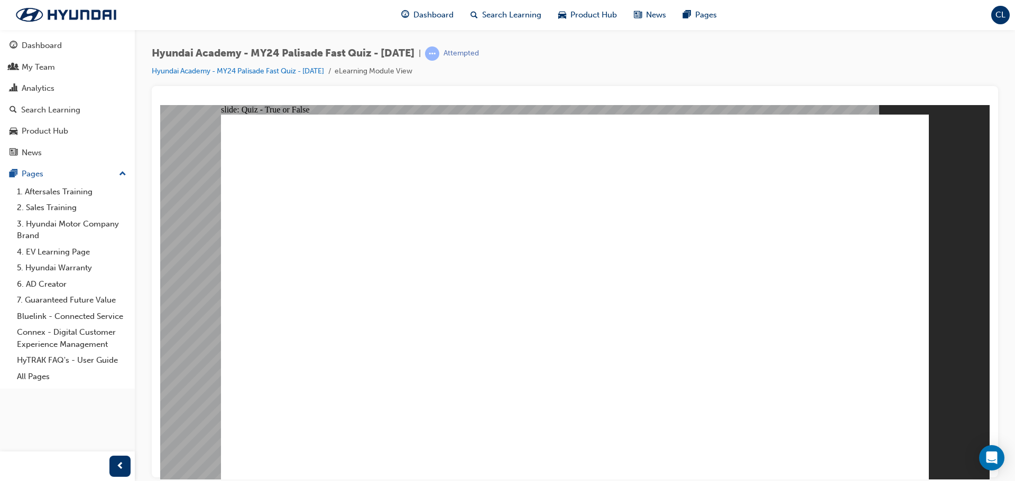
radio input "true"
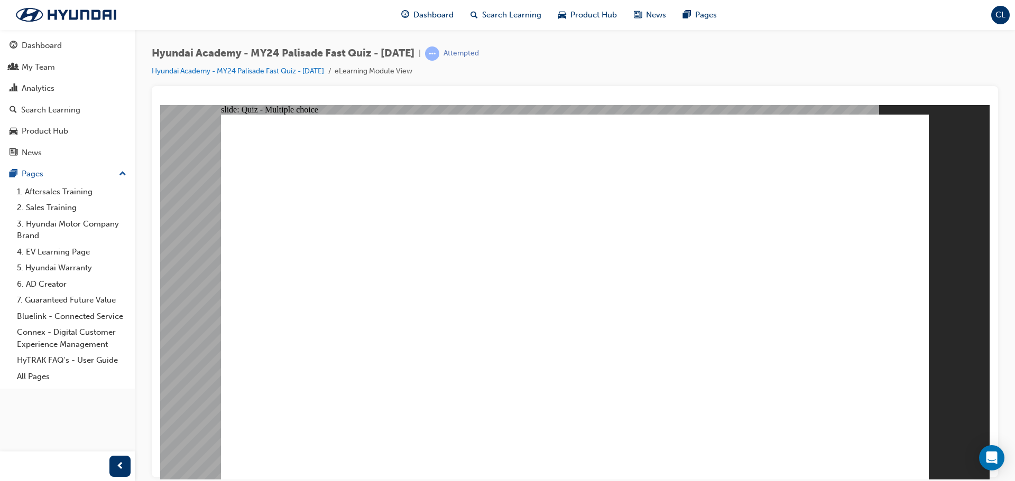
radio input "true"
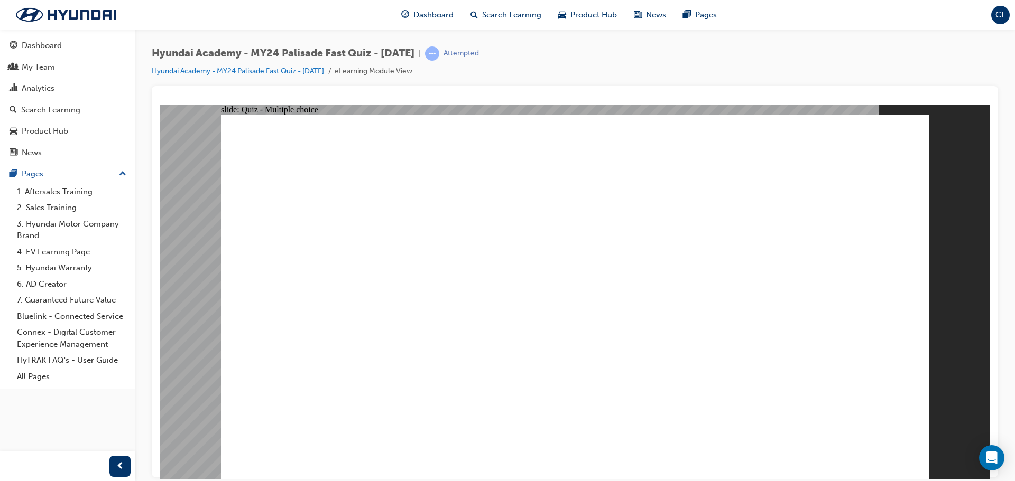
radio input "true"
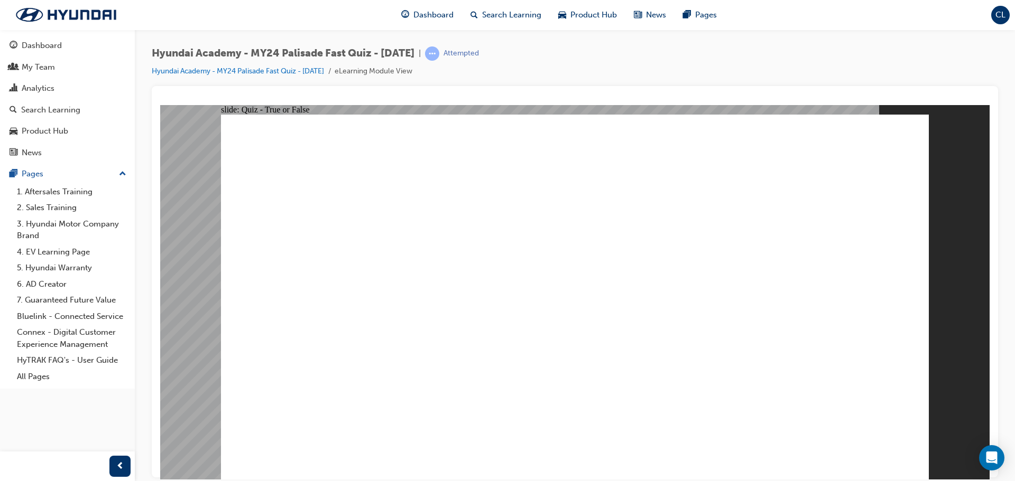
radio input "true"
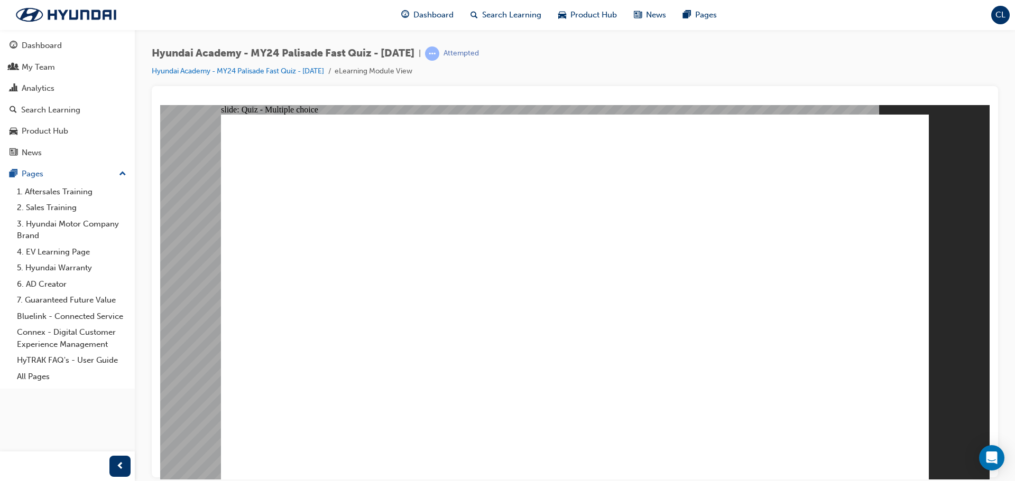
radio input "true"
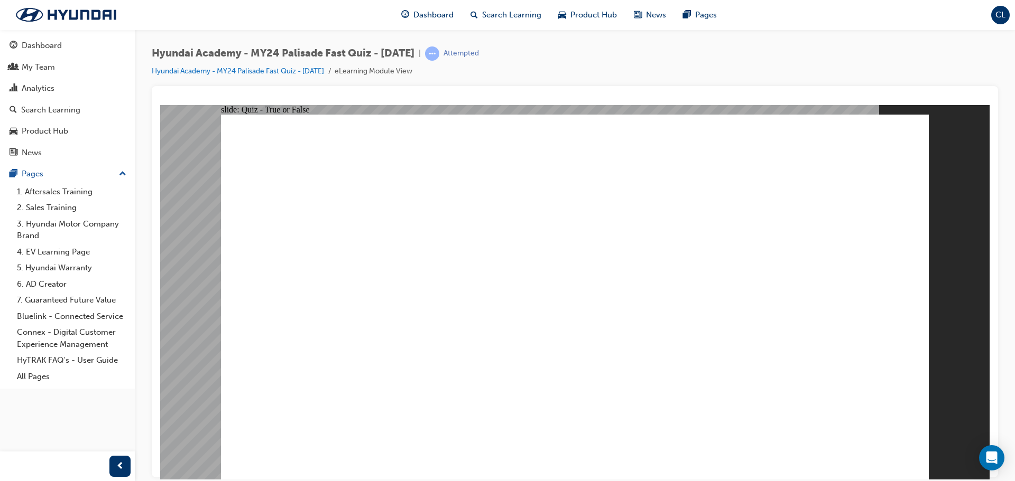
radio input "true"
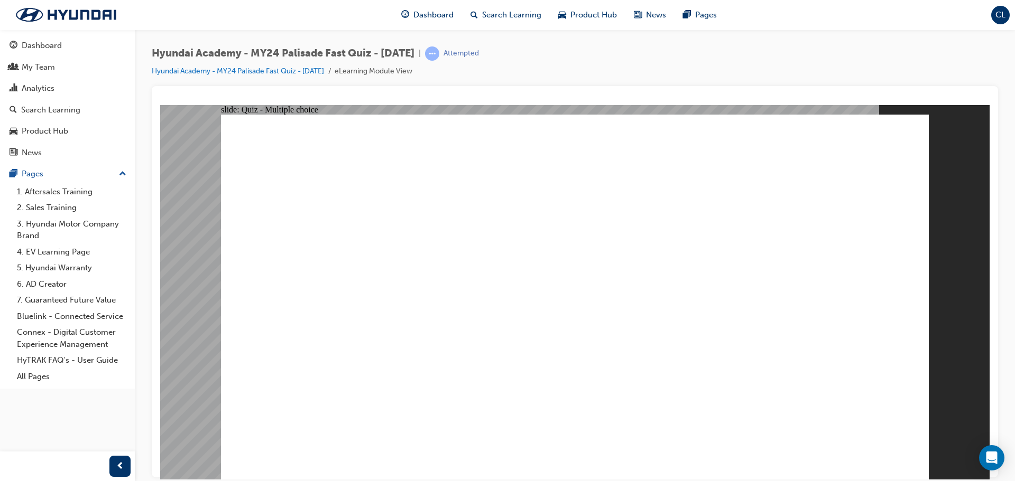
radio input "true"
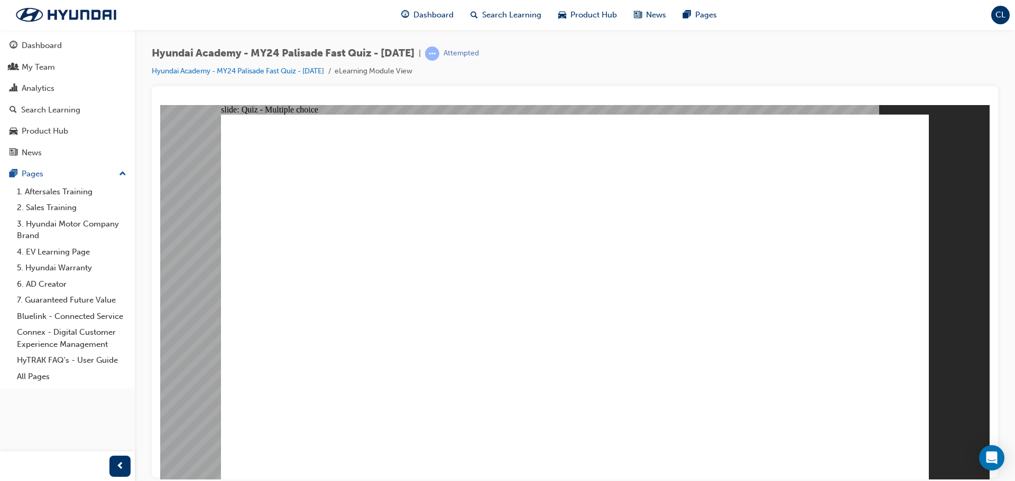
radio input "true"
click at [944, 470] on div "slide: Quiz - Multiple choice Rectangle 1 How many IOSOFIX anchor points are th…" at bounding box center [574, 292] width 829 height 375
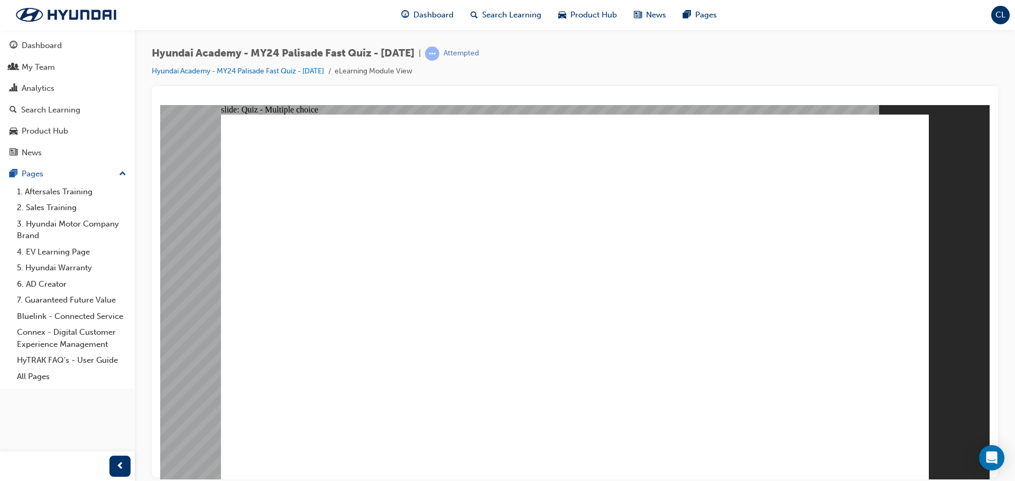
radio input "true"
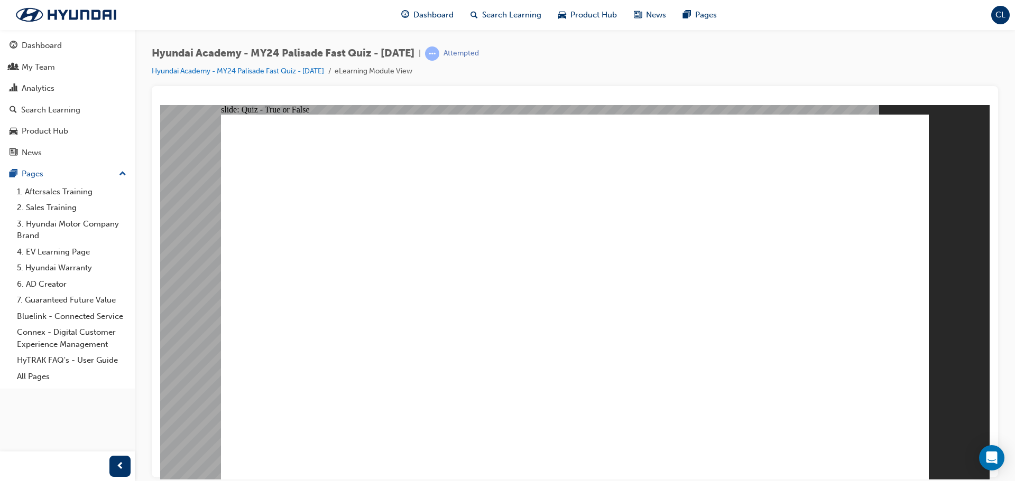
radio input "true"
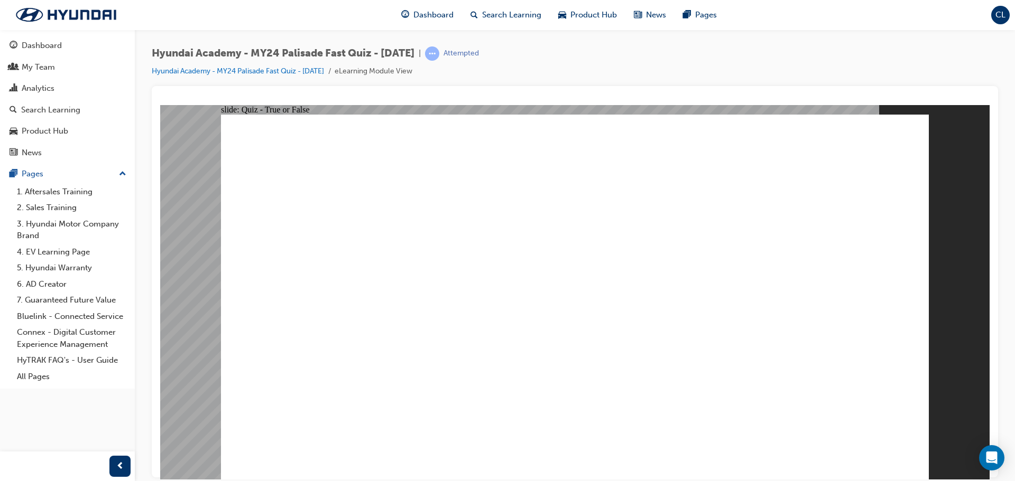
radio input "true"
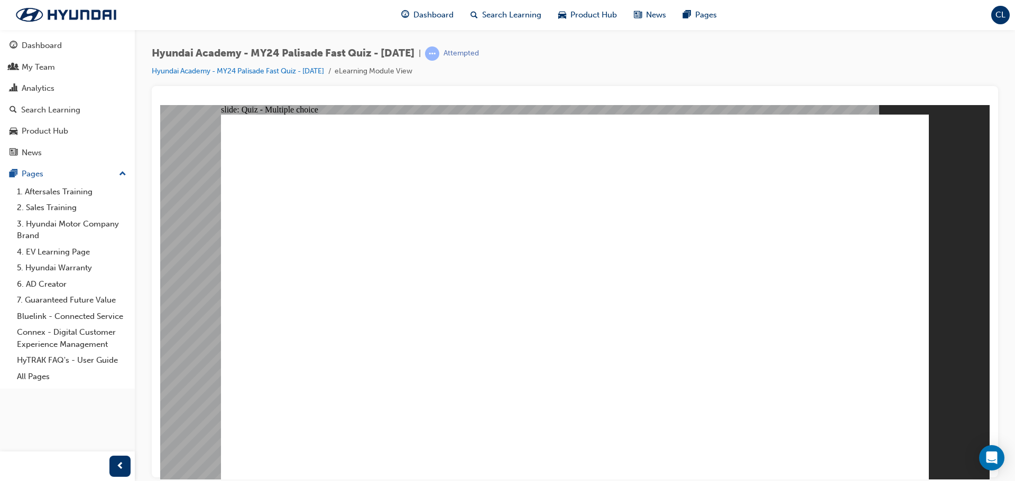
radio input "true"
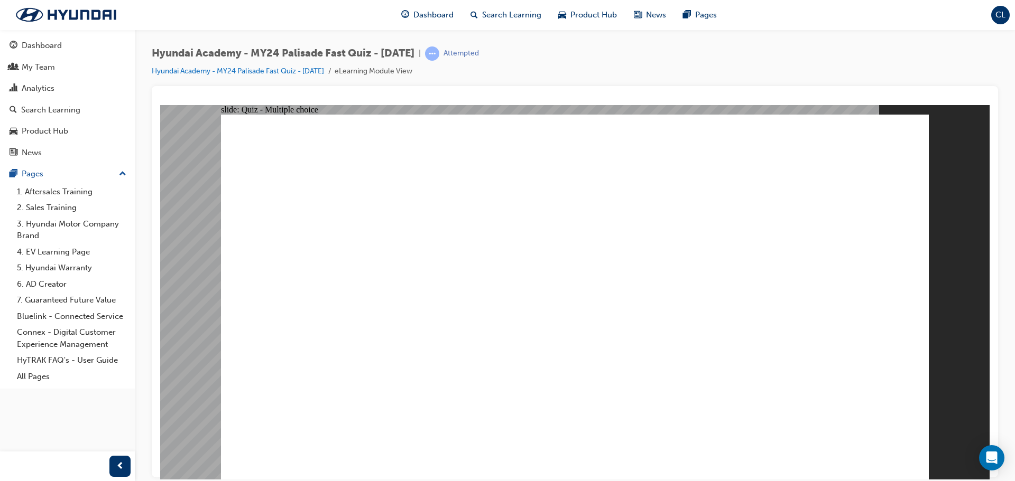
click at [34, 50] on div "Dashboard" at bounding box center [42, 46] width 40 height 12
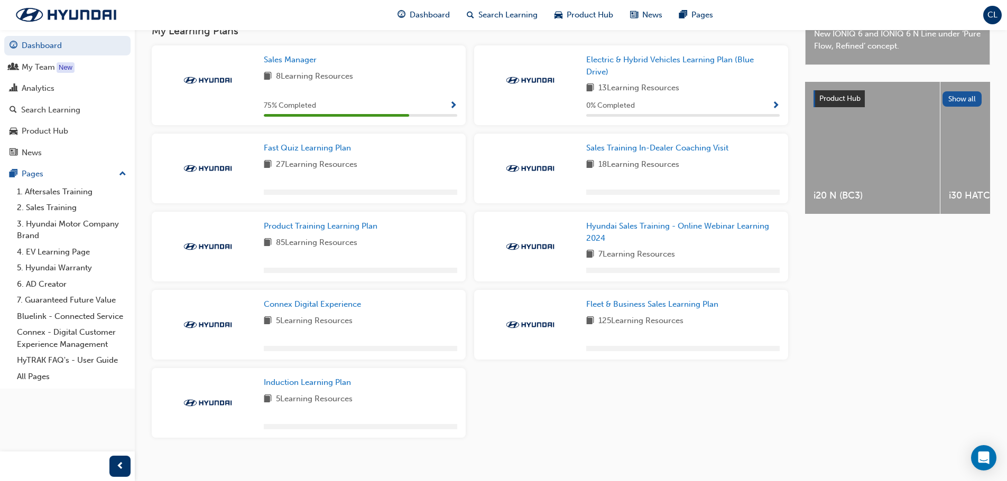
scroll to position [366, 0]
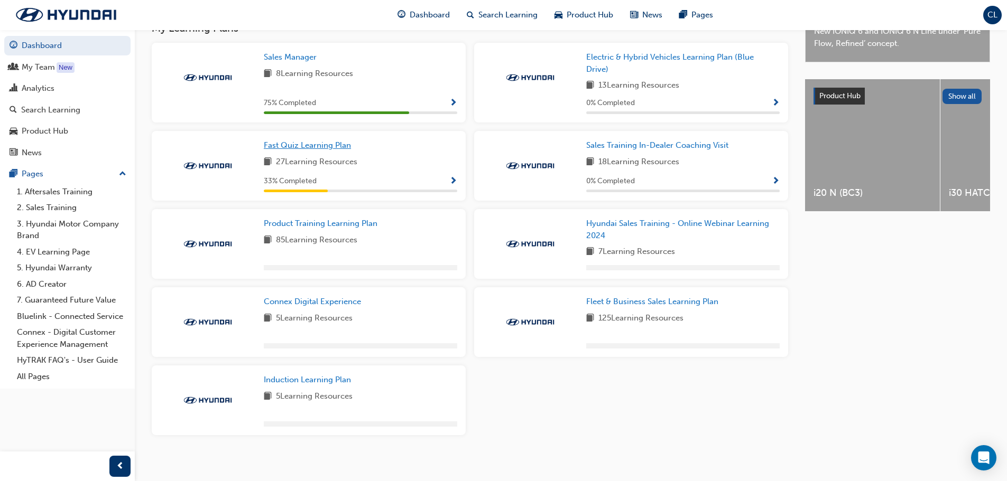
click at [321, 150] on span "Fast Quiz Learning Plan" at bounding box center [307, 146] width 87 height 10
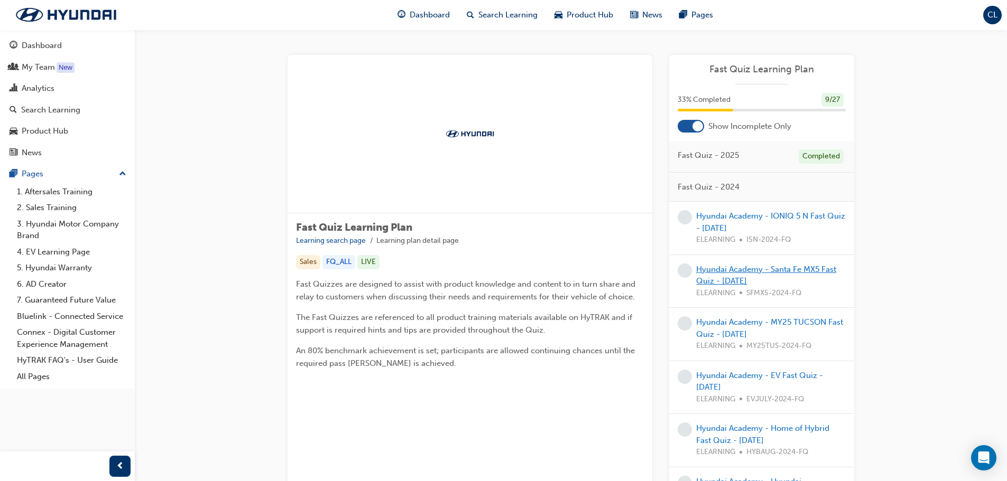
click at [730, 272] on link "Hyundai Academy - Santa Fe MX5 Fast Quiz - [DATE]" at bounding box center [766, 276] width 140 height 22
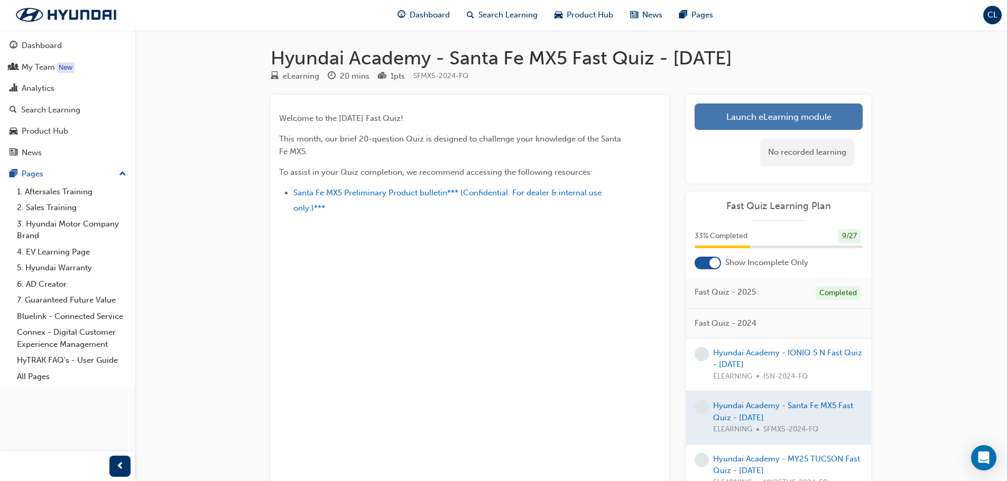
click at [728, 127] on link "Launch eLearning module" at bounding box center [778, 117] width 168 height 26
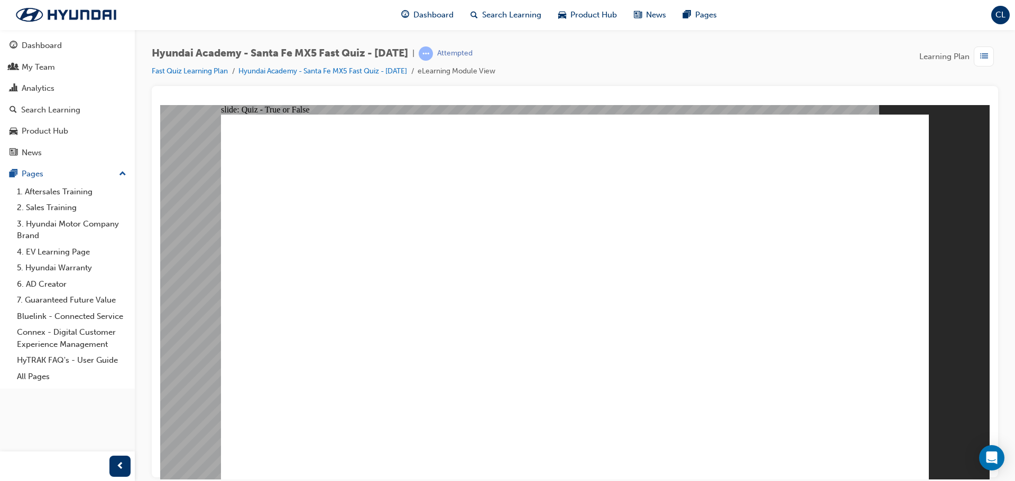
radio input "true"
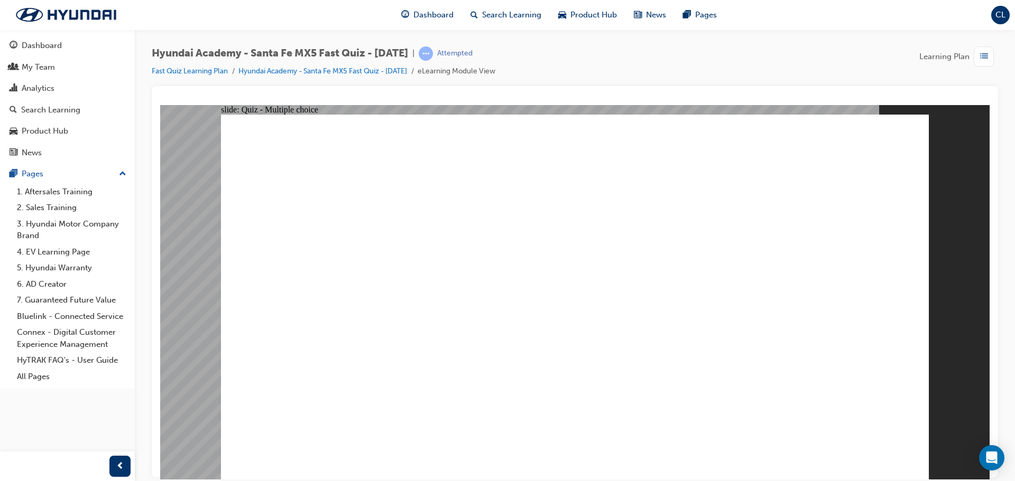
radio input "true"
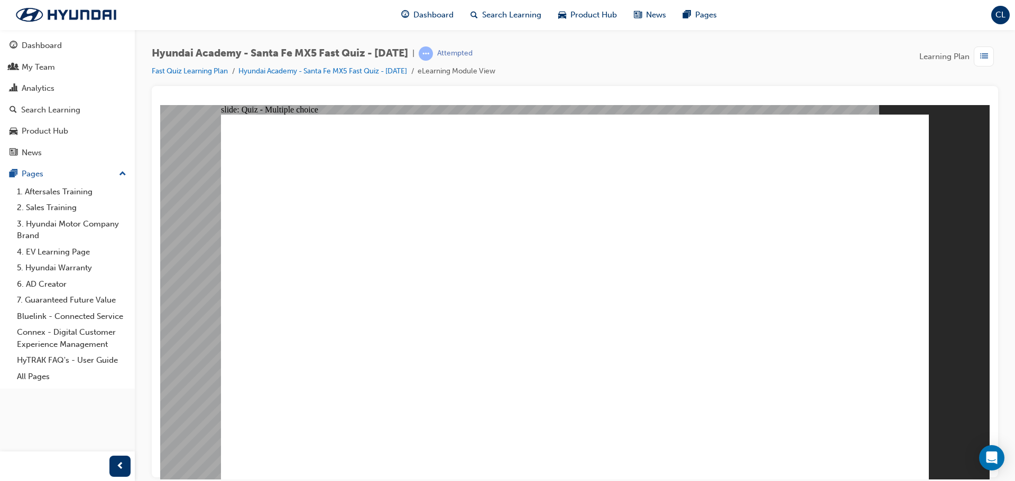
radio input "true"
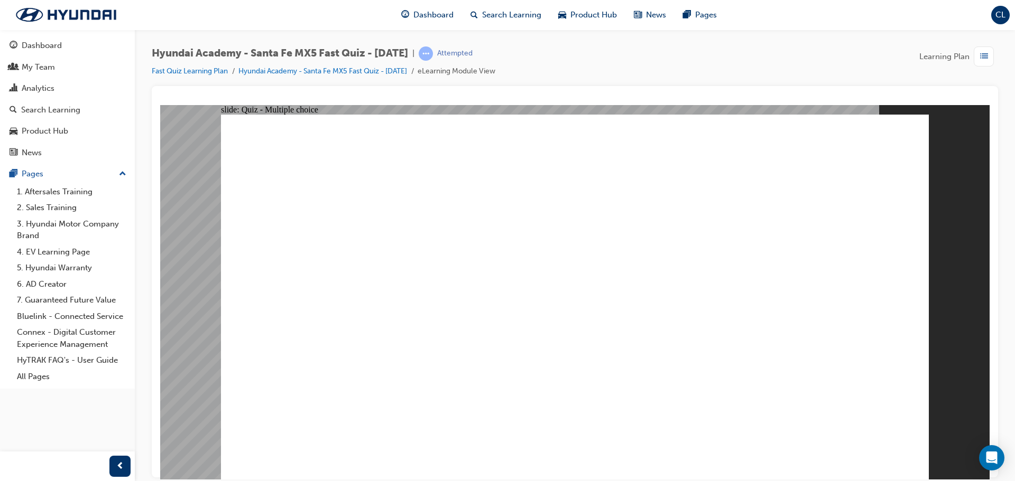
radio input "true"
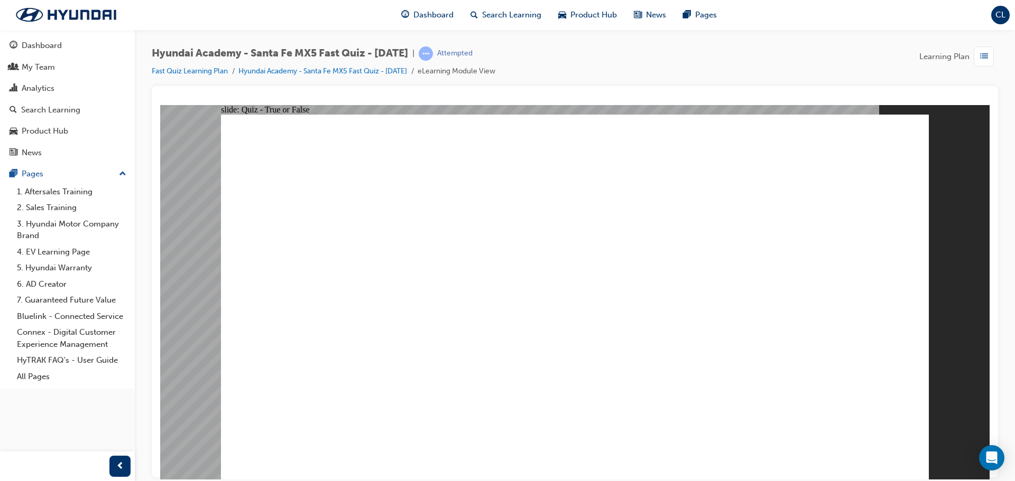
radio input "true"
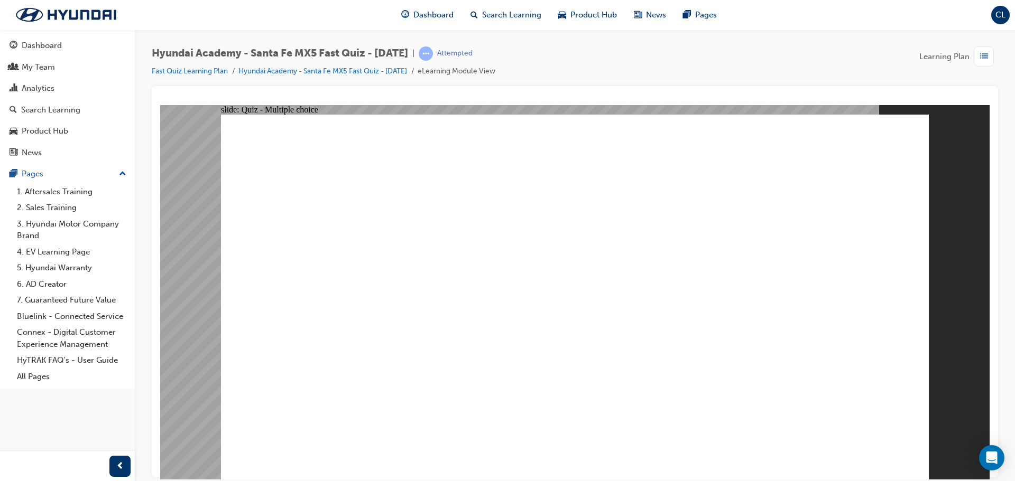
radio input "true"
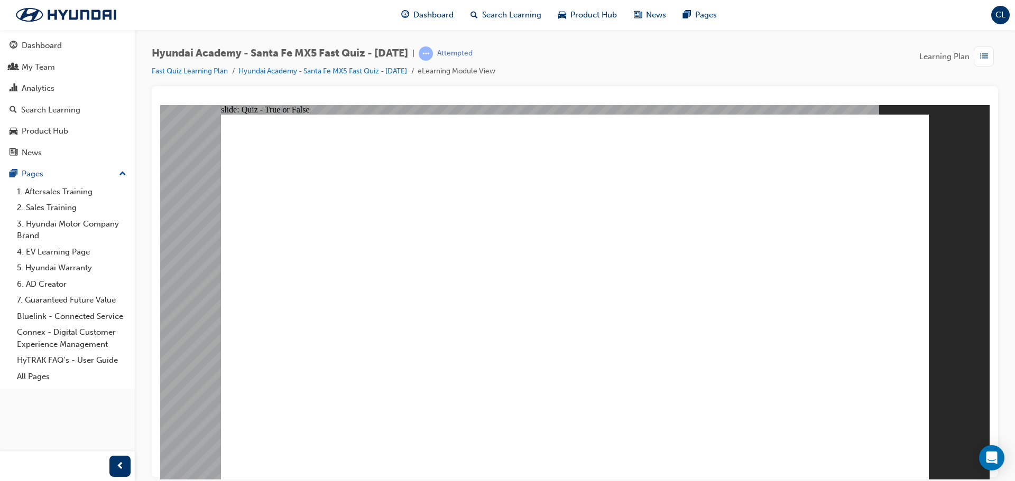
radio input "true"
